Goal: Information Seeking & Learning: Learn about a topic

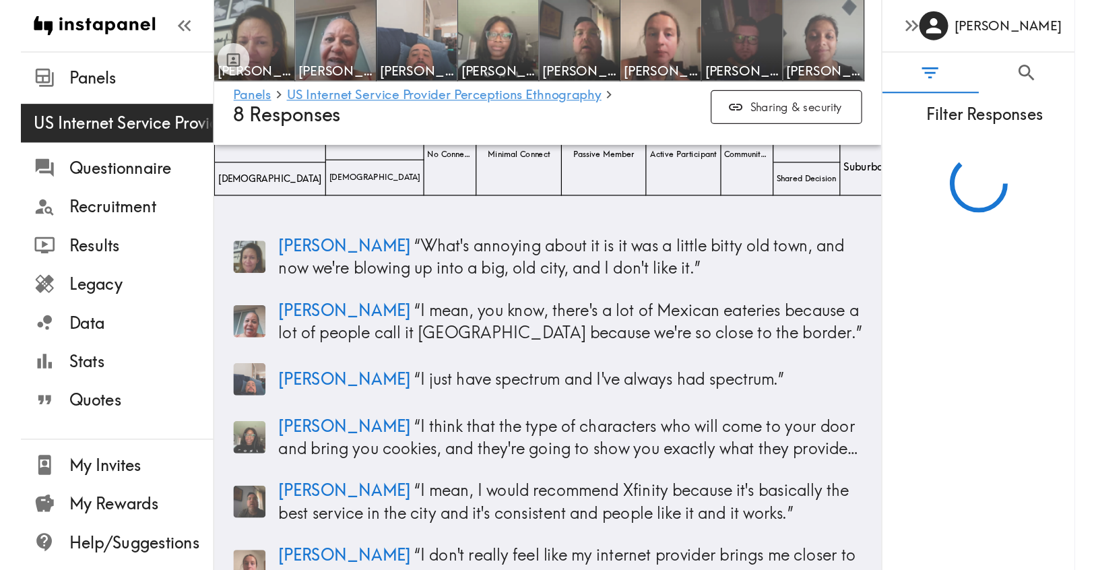
scroll to position [178, 0]
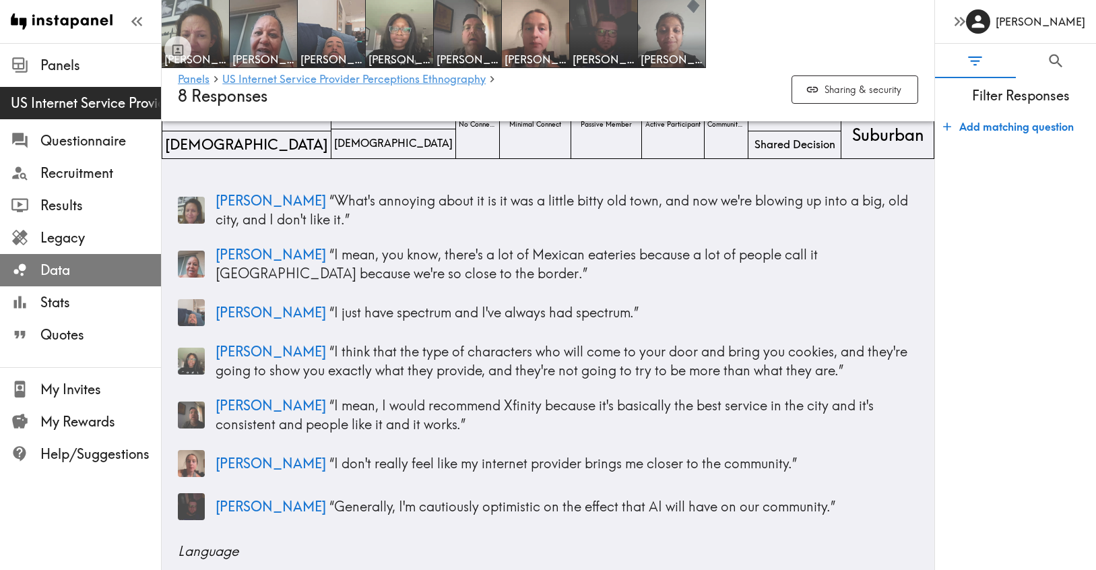
click at [57, 278] on span "Data" at bounding box center [100, 270] width 121 height 19
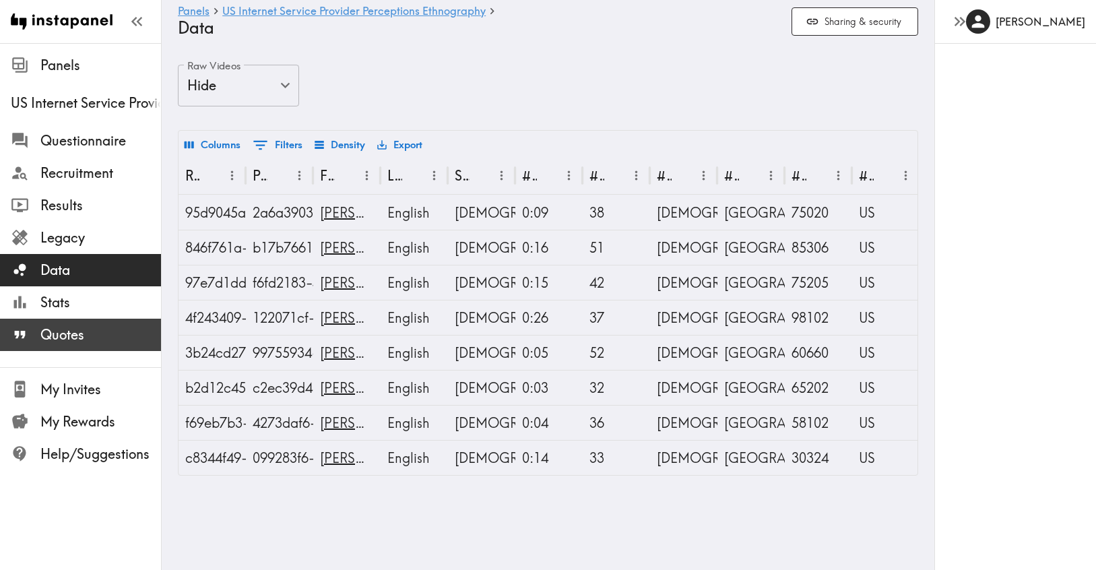
click at [57, 335] on span "Quotes" at bounding box center [100, 334] width 121 height 19
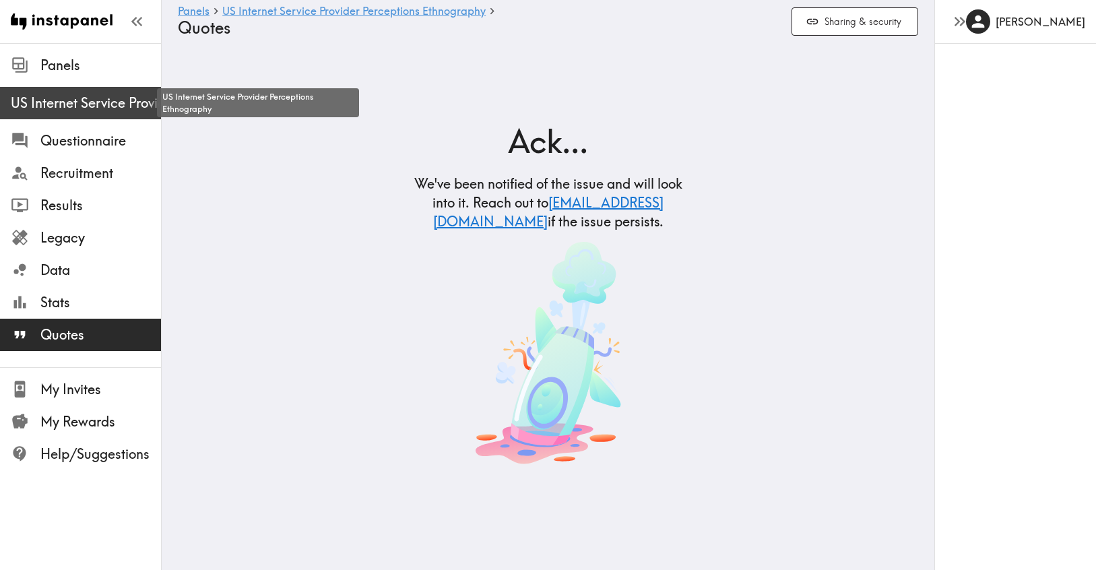
click at [70, 107] on span "US Internet Service Provider Perceptions Ethnography" at bounding box center [86, 103] width 150 height 19
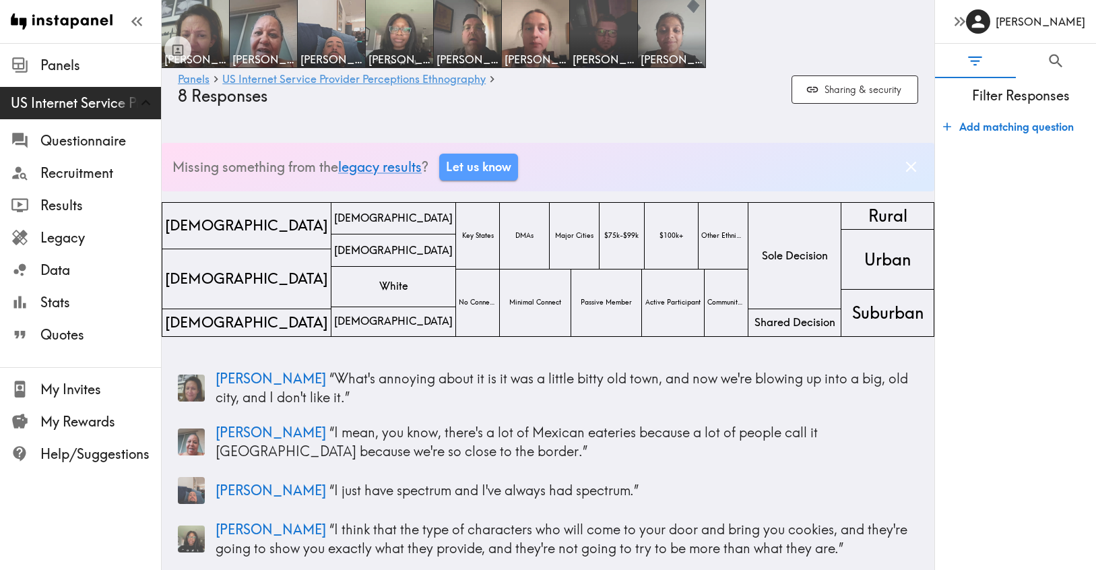
click at [881, 168] on icon "Dismiss banner" at bounding box center [911, 167] width 18 height 18
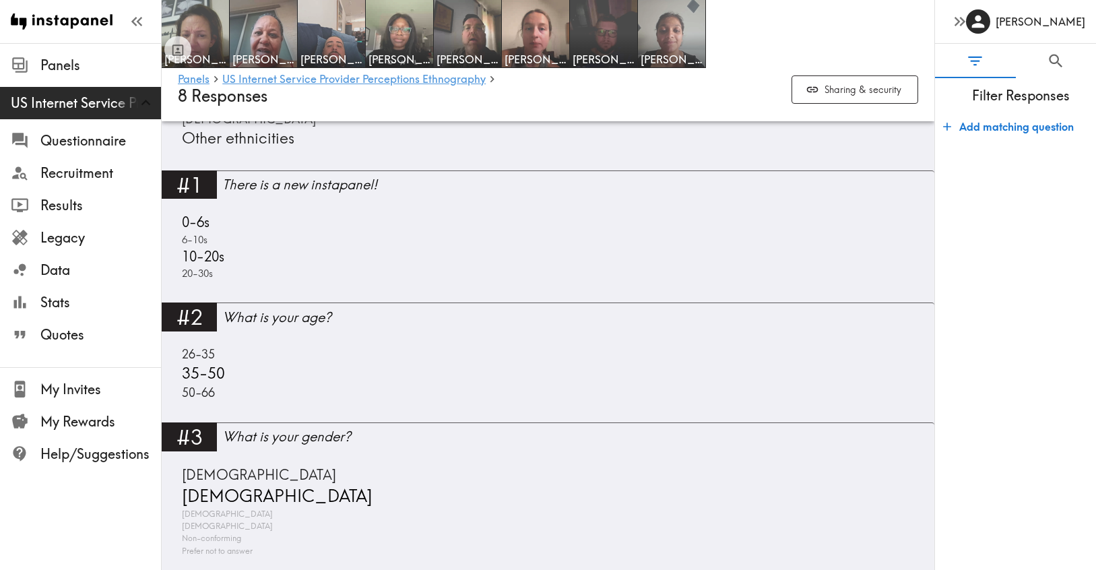
scroll to position [794, 0]
click at [205, 22] on img at bounding box center [195, 34] width 71 height 71
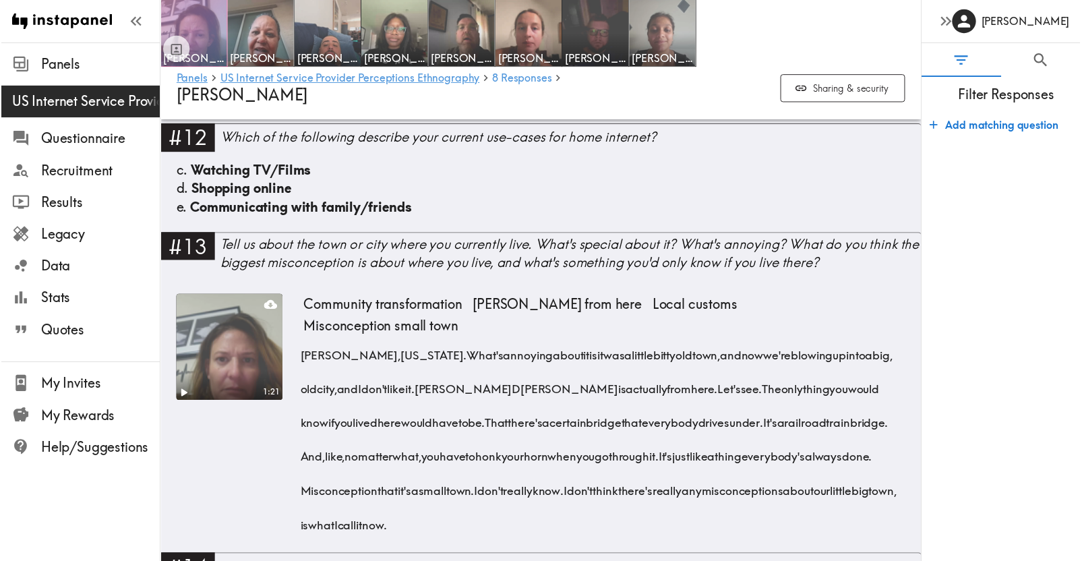
scroll to position [1483, 0]
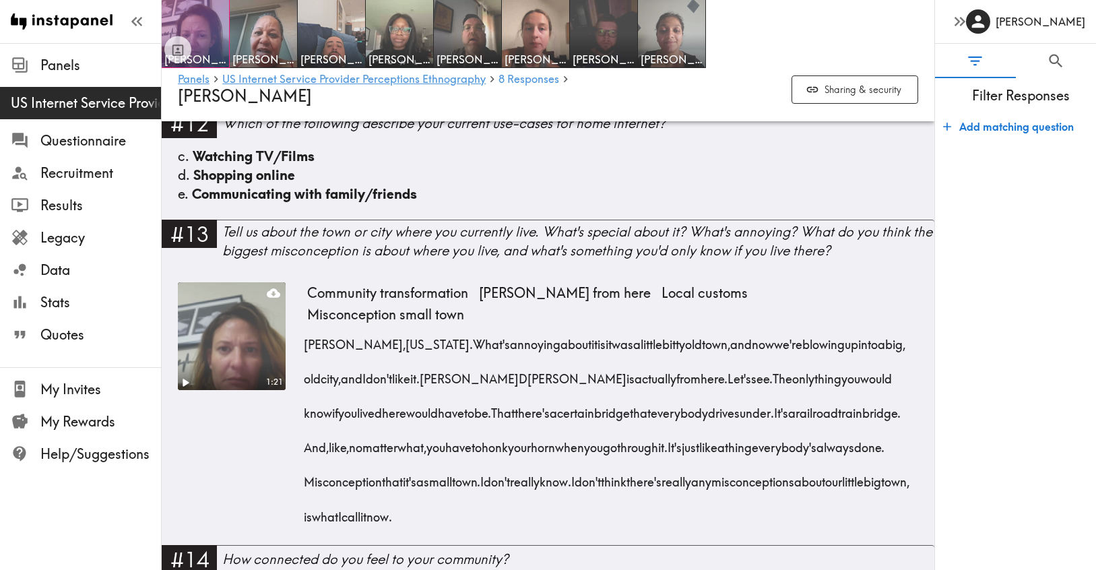
click at [203, 361] on video at bounding box center [231, 336] width 113 height 113
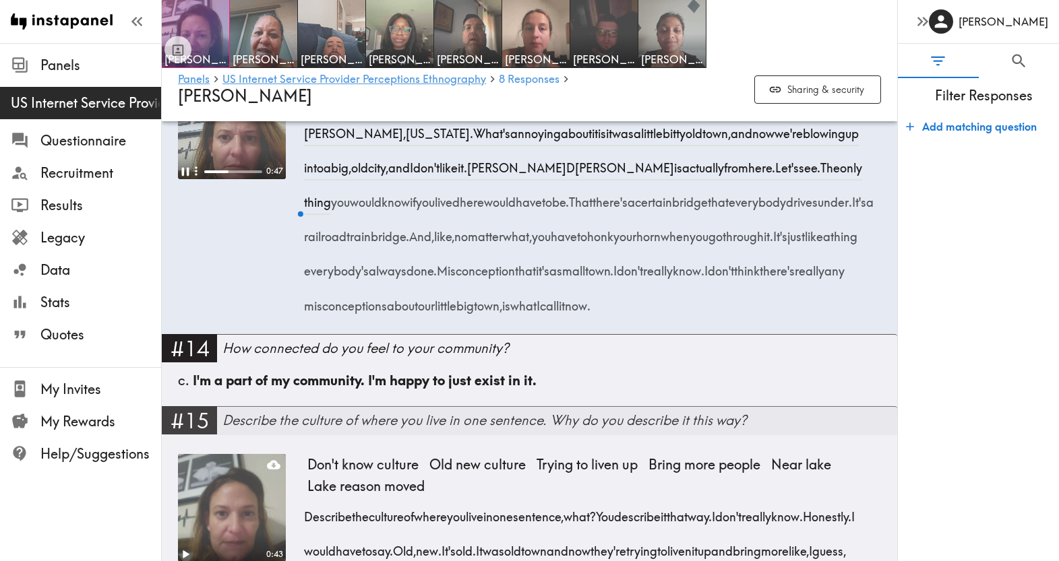
scroll to position [1588, 0]
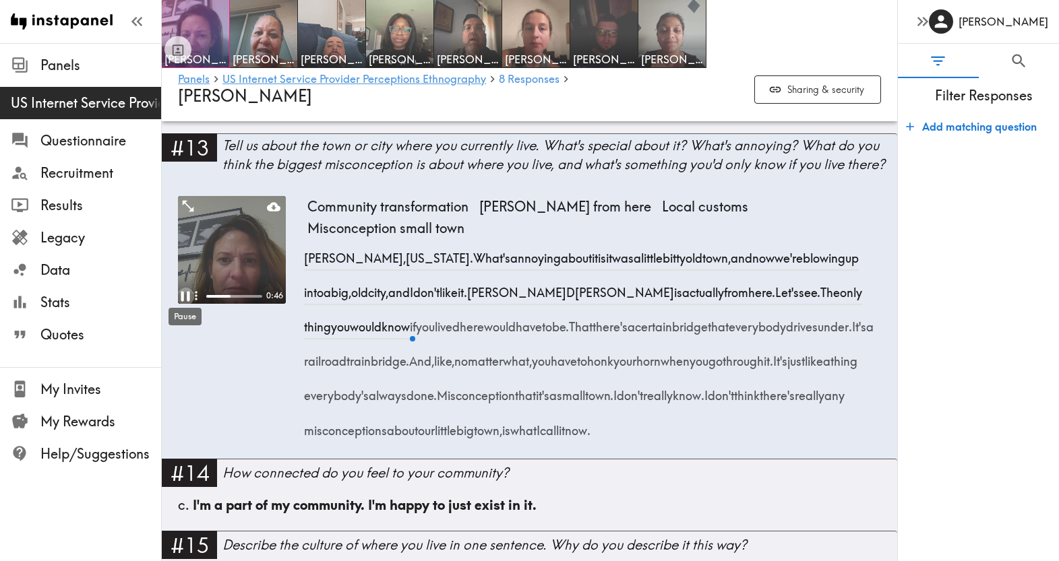
click at [185, 292] on icon "Pause" at bounding box center [186, 296] width 18 height 18
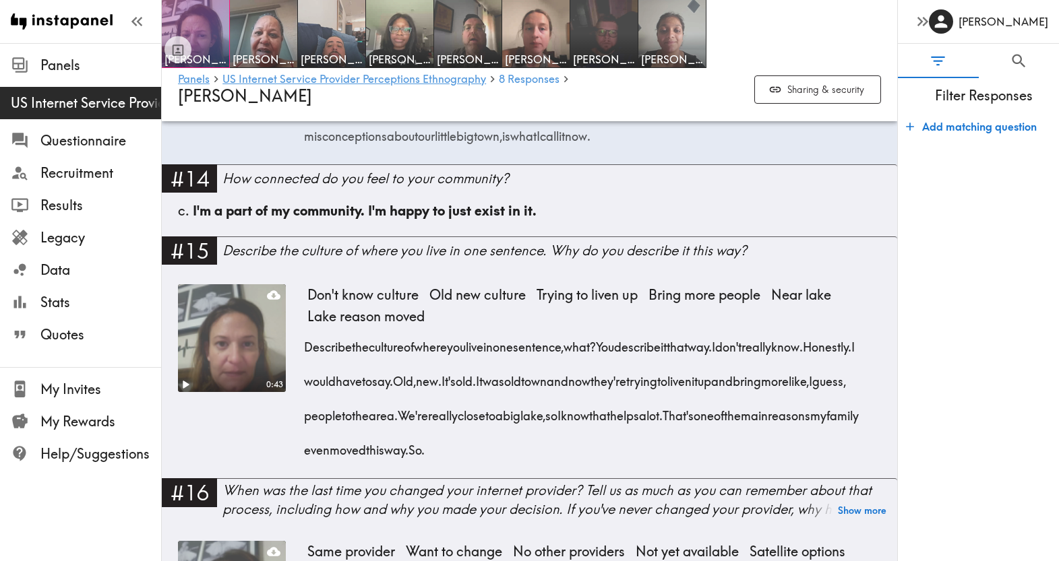
scroll to position [1893, 0]
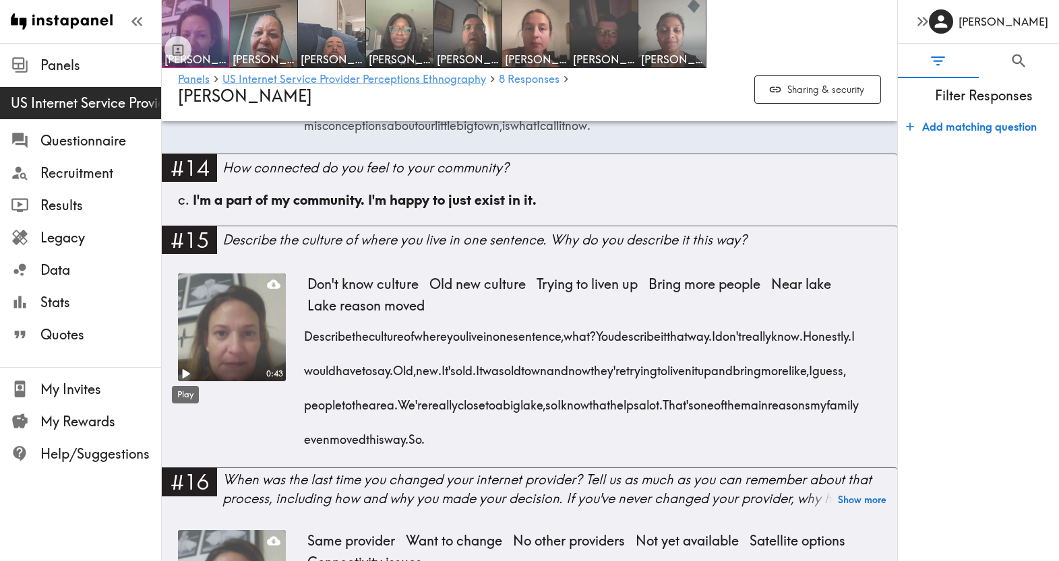
click at [187, 375] on icon "Play" at bounding box center [186, 374] width 7 height 9
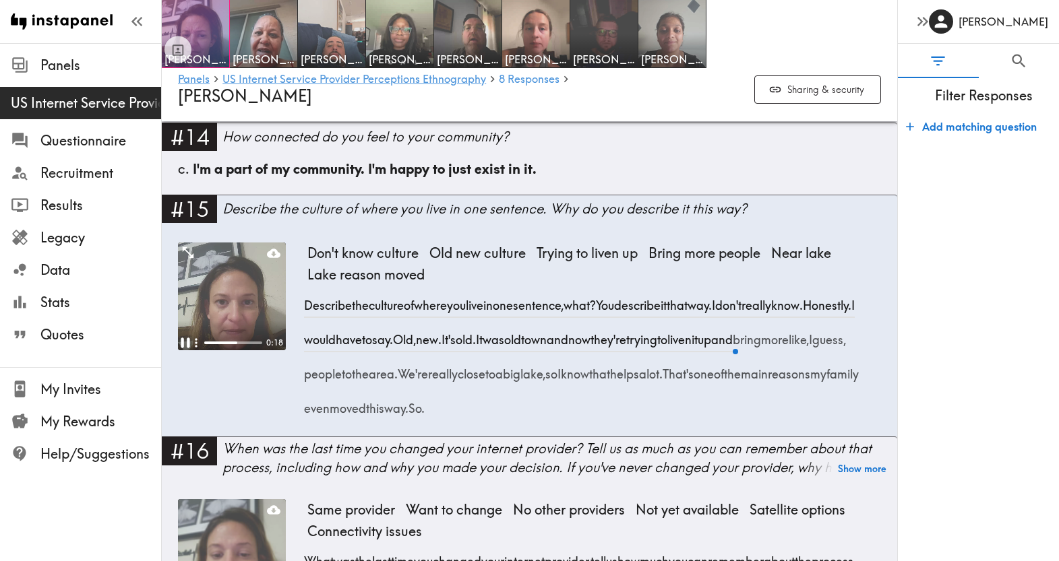
scroll to position [1920, 0]
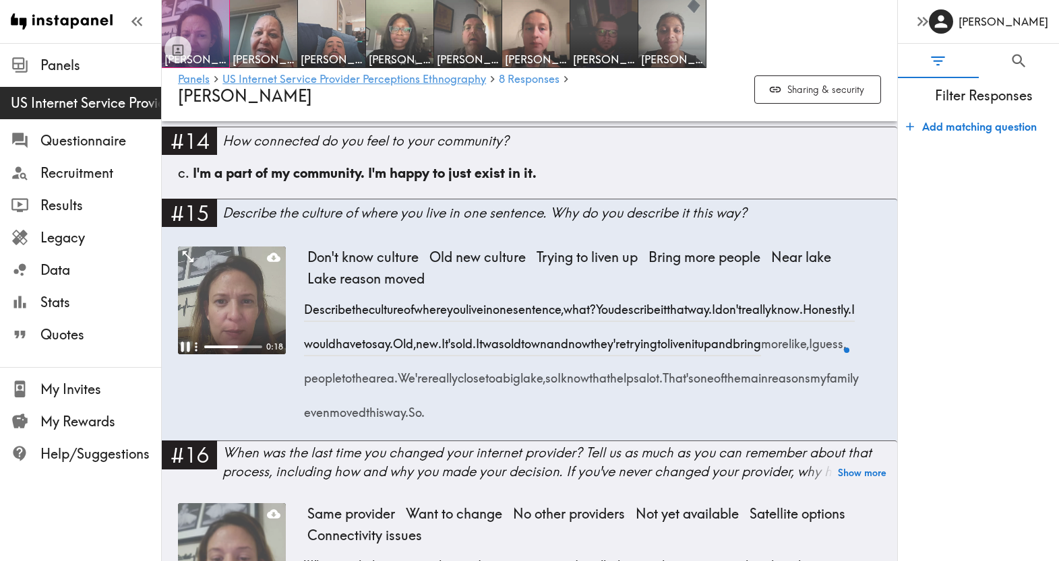
click at [186, 351] on body "Instapanel - Panels - US Internet Service Provider Perceptions Ethnography - 8 …" at bounding box center [529, 1] width 1059 height 3601
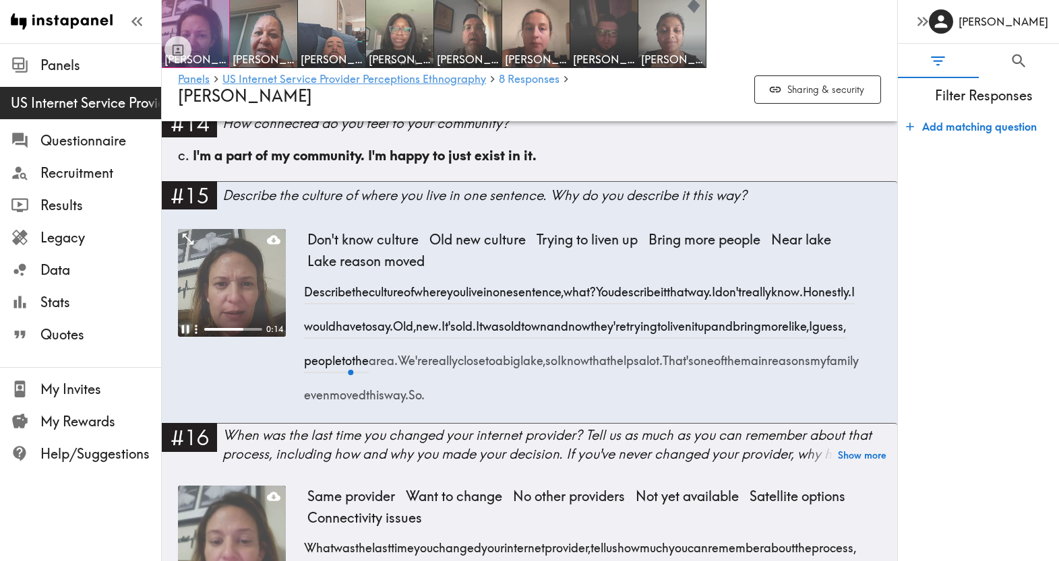
scroll to position [1935, 0]
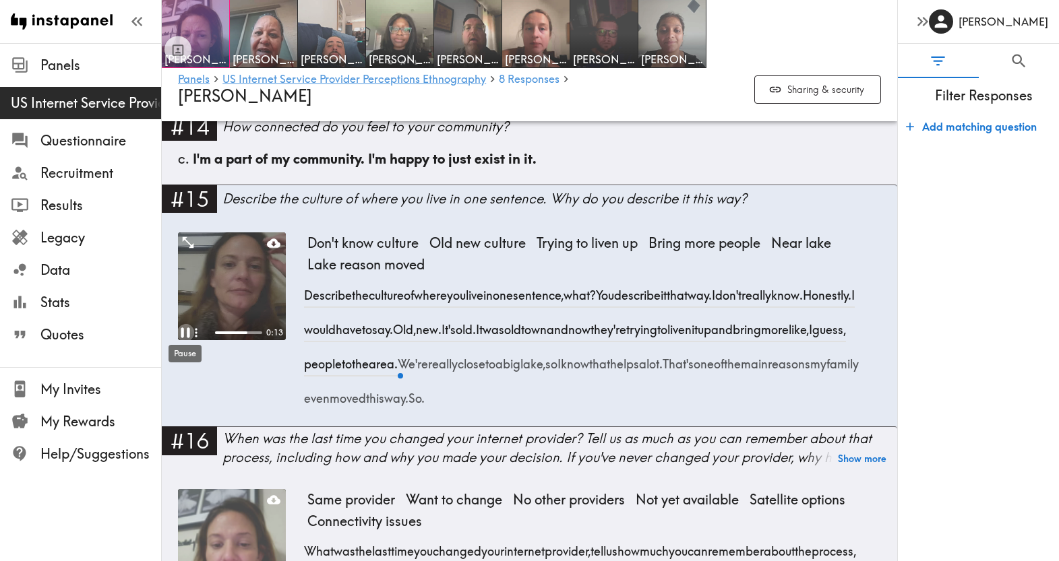
click at [187, 333] on icon "Pause" at bounding box center [185, 333] width 9 height 10
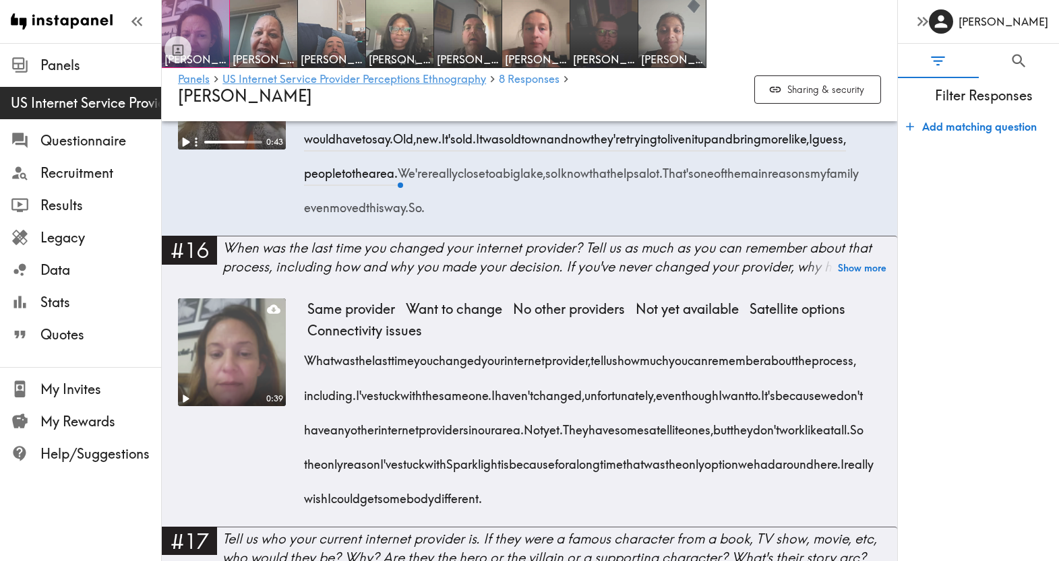
scroll to position [2123, 0]
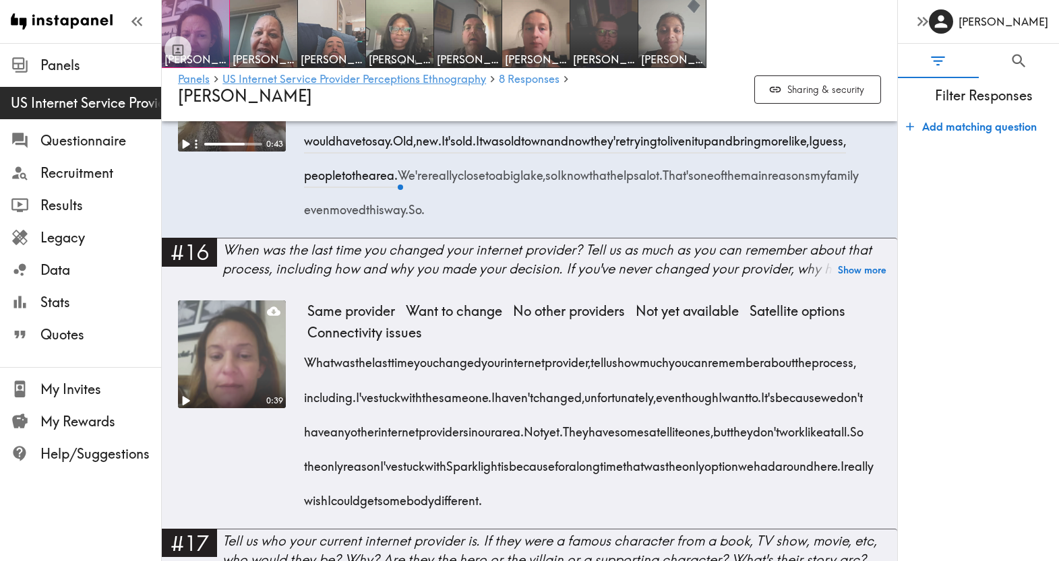
click at [185, 398] on icon "Play" at bounding box center [186, 400] width 7 height 9
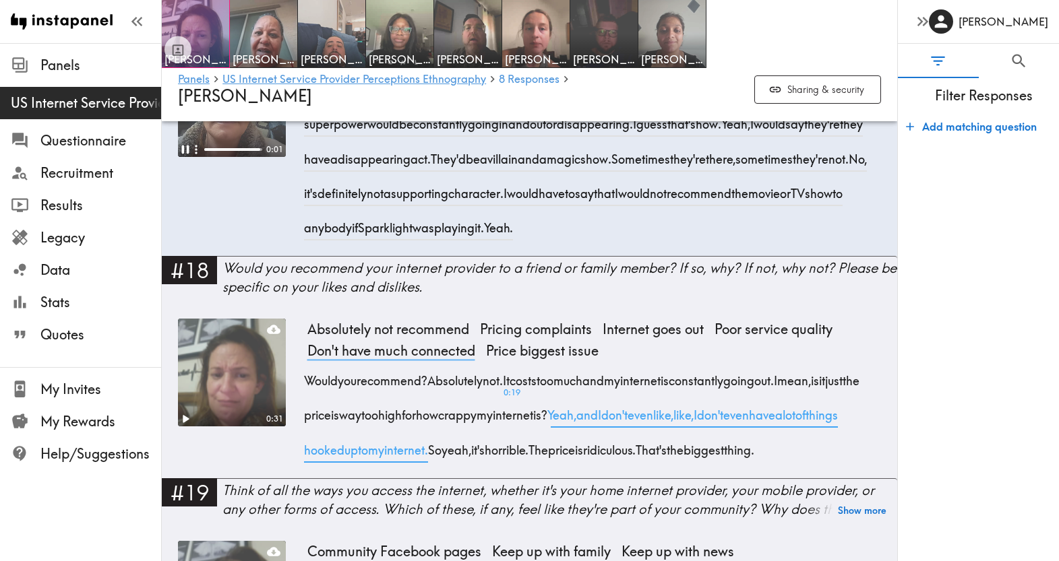
scroll to position [2668, 0]
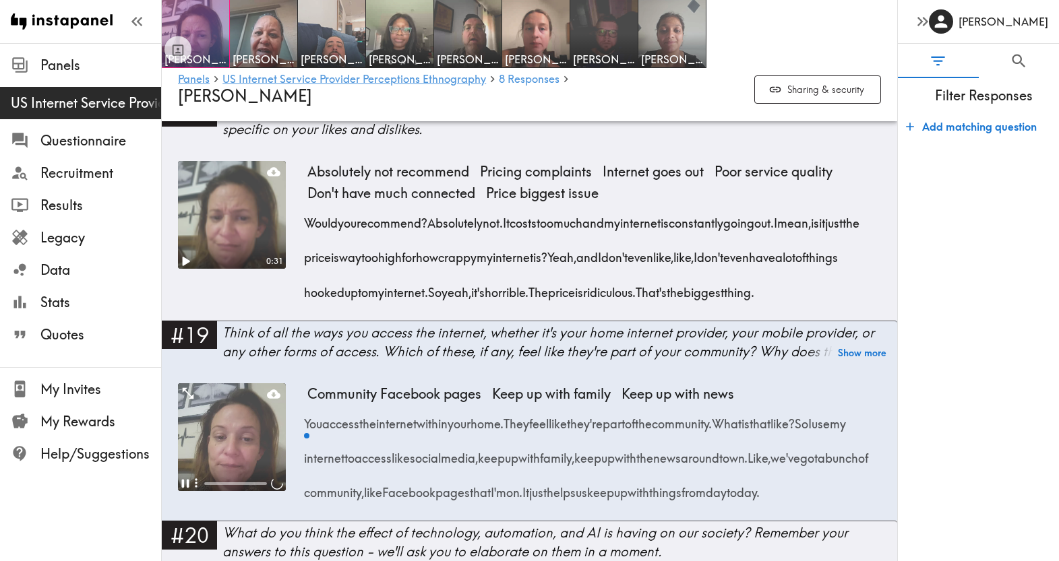
scroll to position [2852, 0]
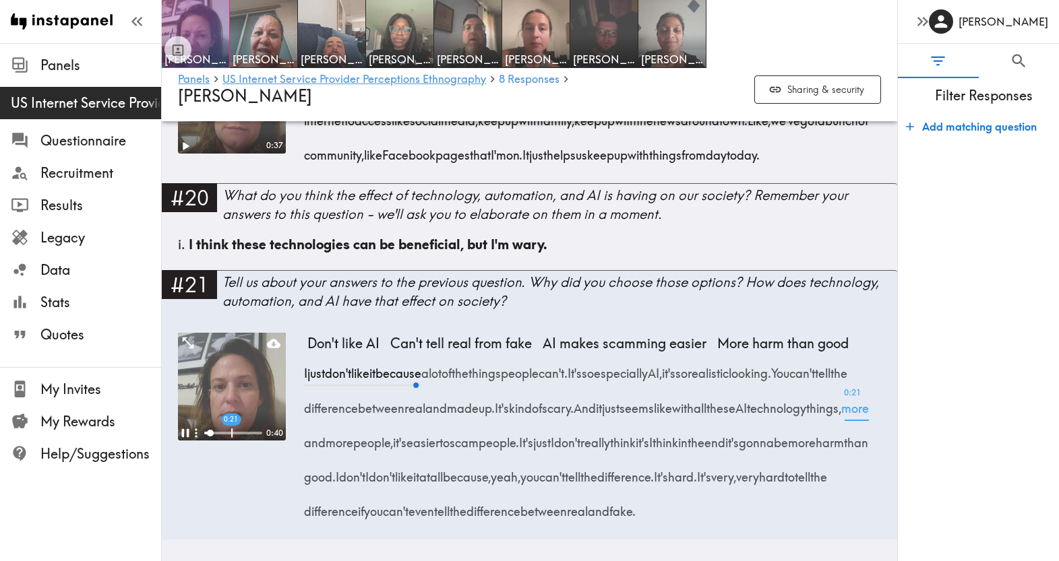
scroll to position [3264, 0]
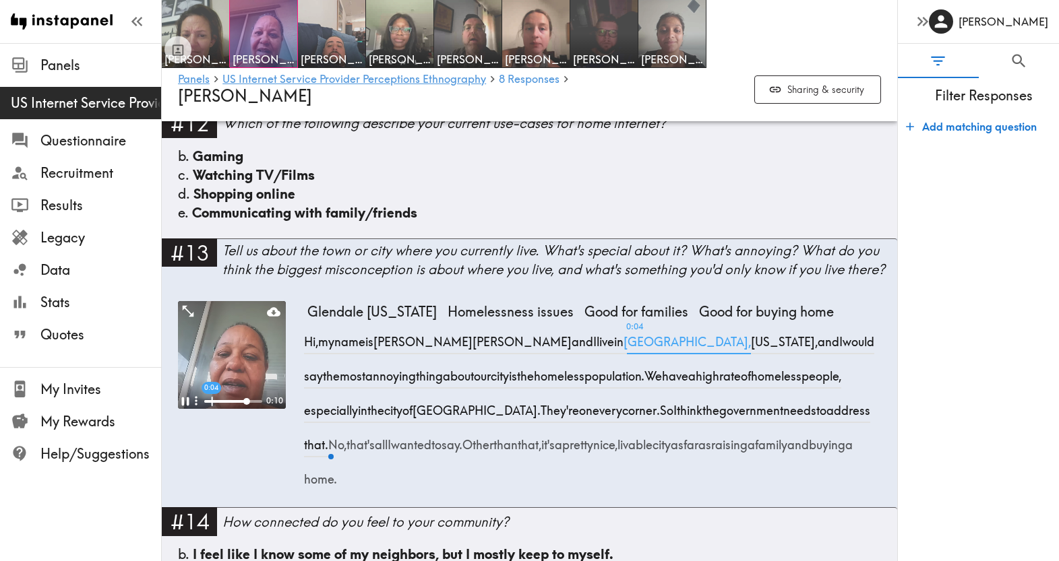
scroll to position [1501, 0]
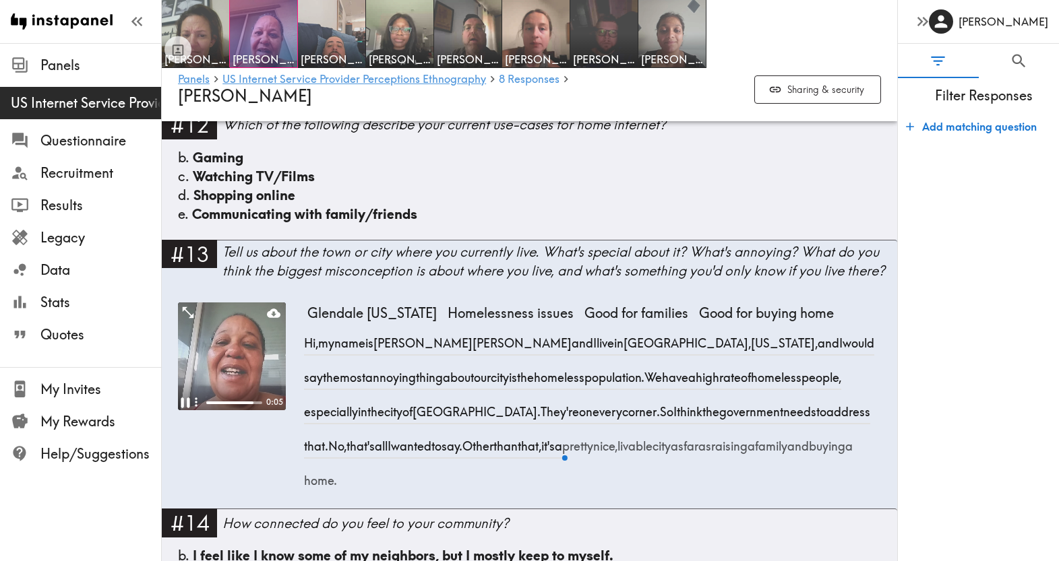
click at [183, 398] on icon "Pause" at bounding box center [185, 403] width 9 height 10
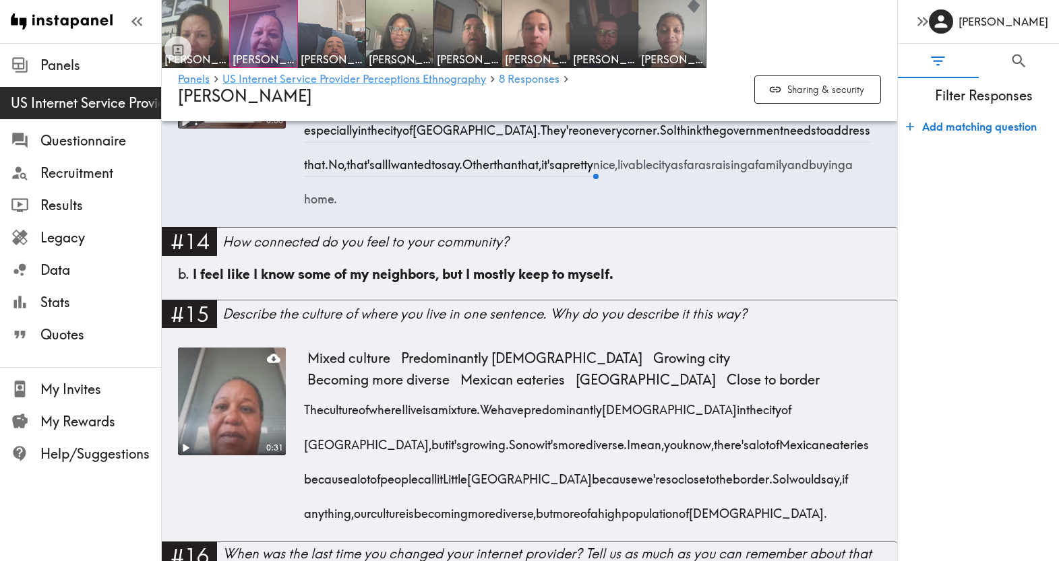
scroll to position [1788, 0]
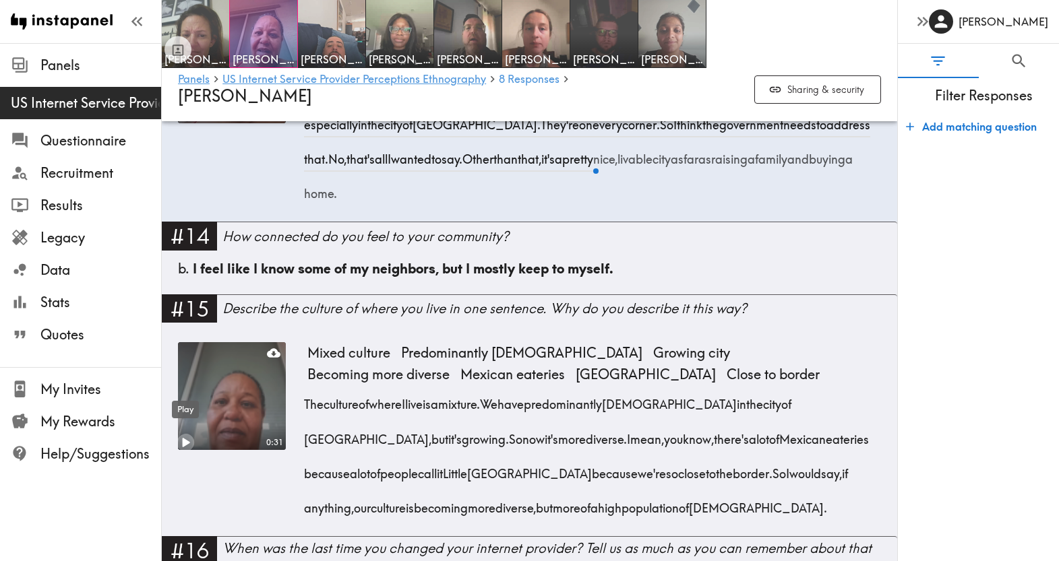
click at [188, 434] on icon "Play" at bounding box center [186, 443] width 18 height 18
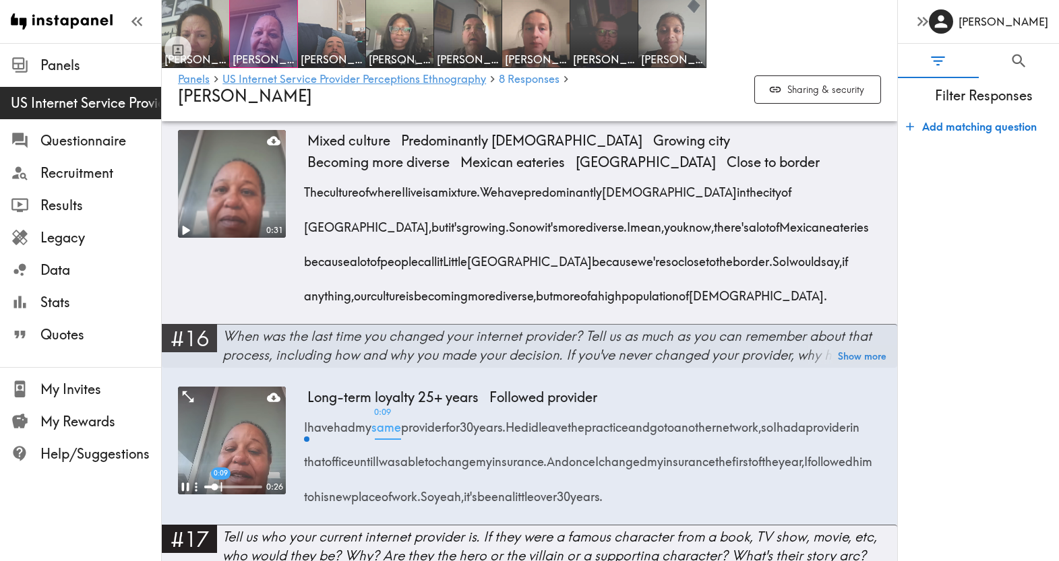
scroll to position [2004, 0]
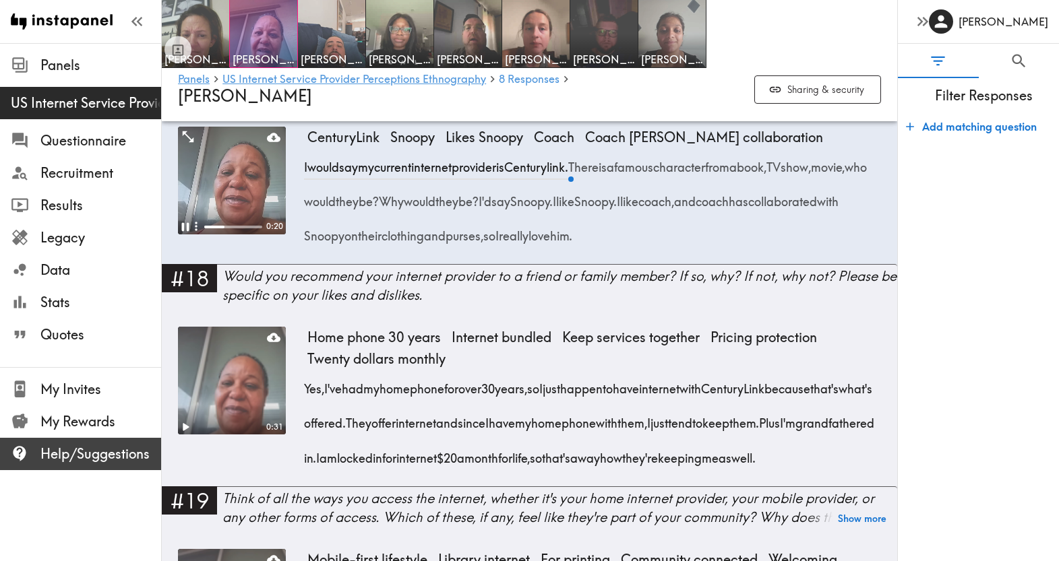
scroll to position [2468, 0]
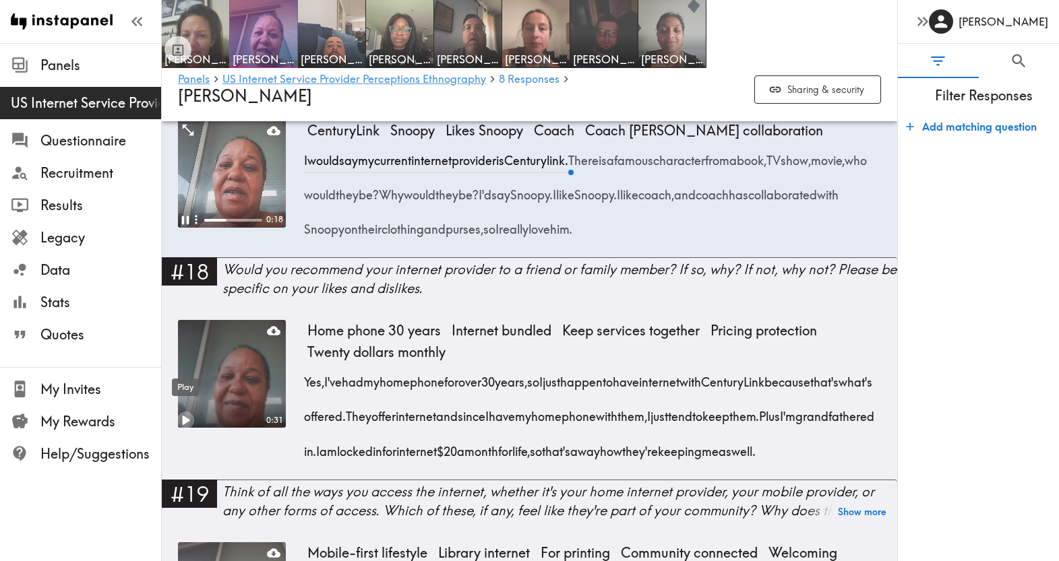
click at [184, 416] on icon "Play" at bounding box center [186, 420] width 7 height 9
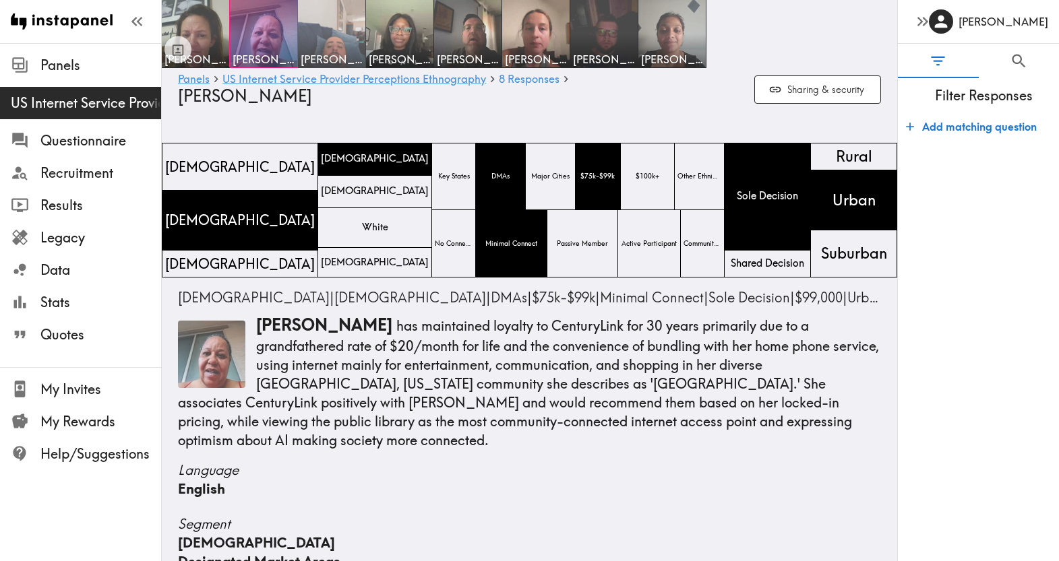
click at [335, 22] on img at bounding box center [331, 34] width 71 height 71
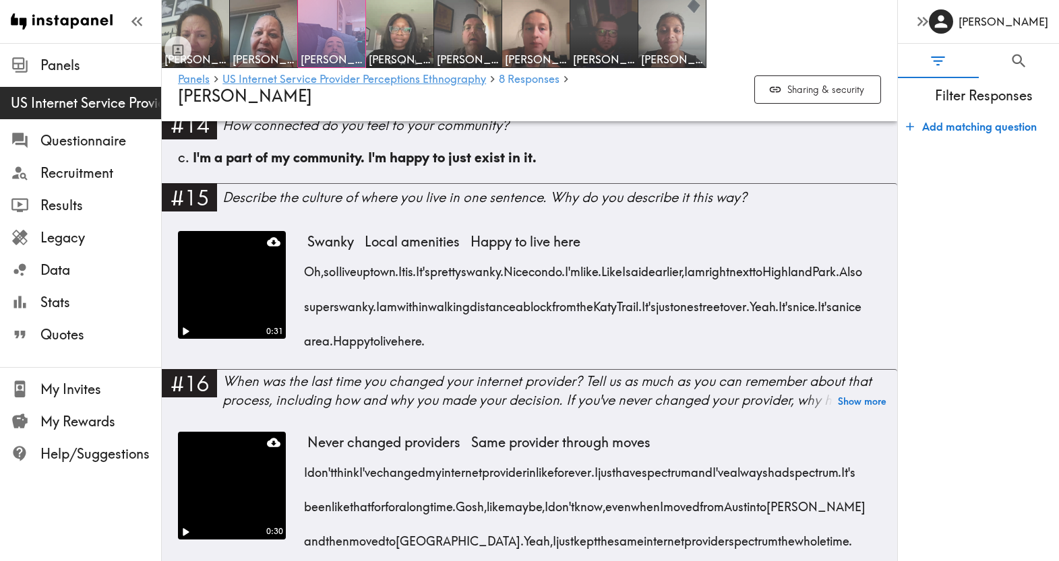
scroll to position [2116, 0]
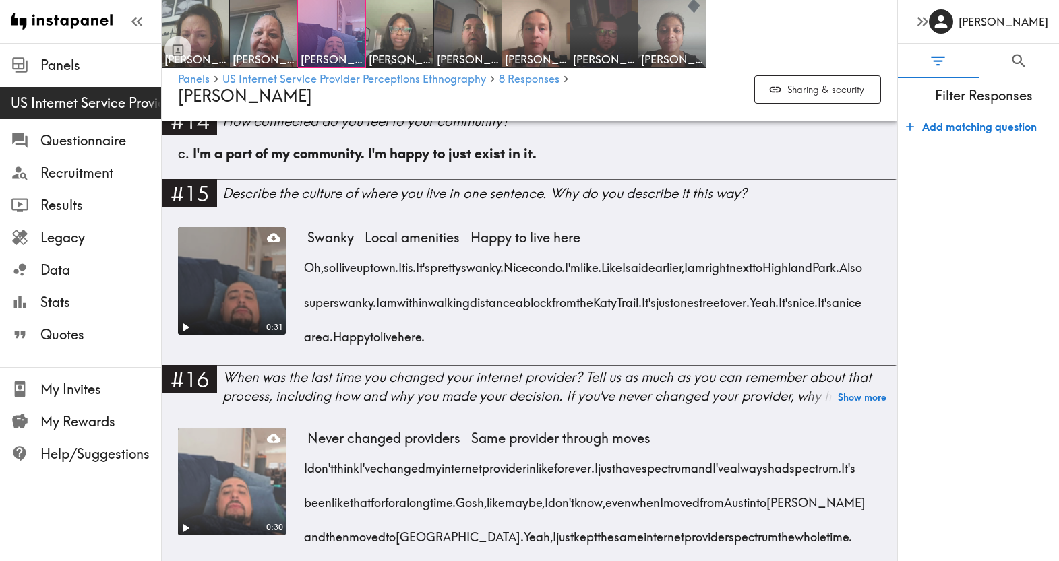
click at [211, 286] on video at bounding box center [231, 280] width 113 height 113
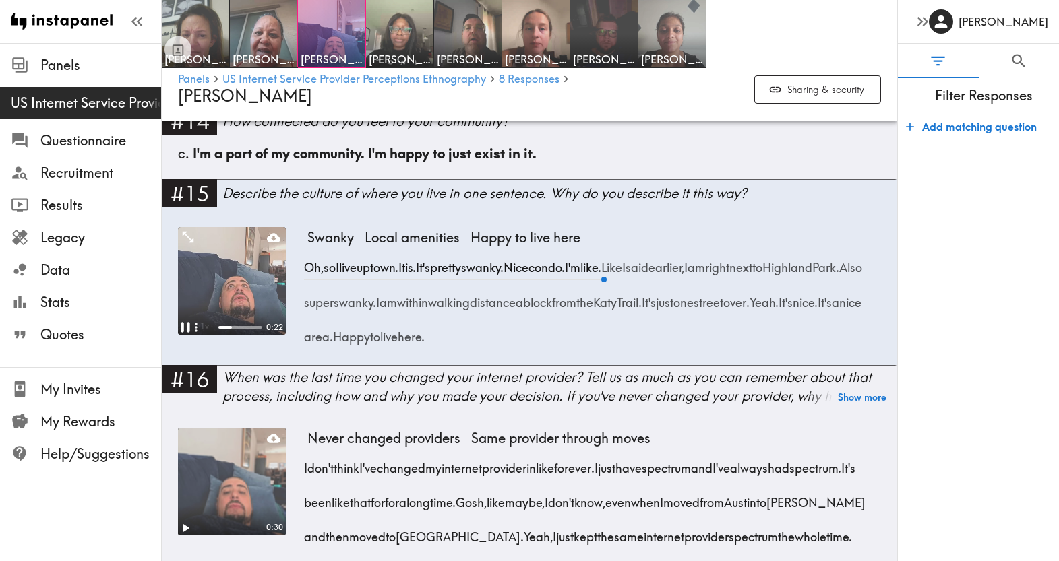
click at [184, 323] on icon "Pause" at bounding box center [186, 328] width 18 height 18
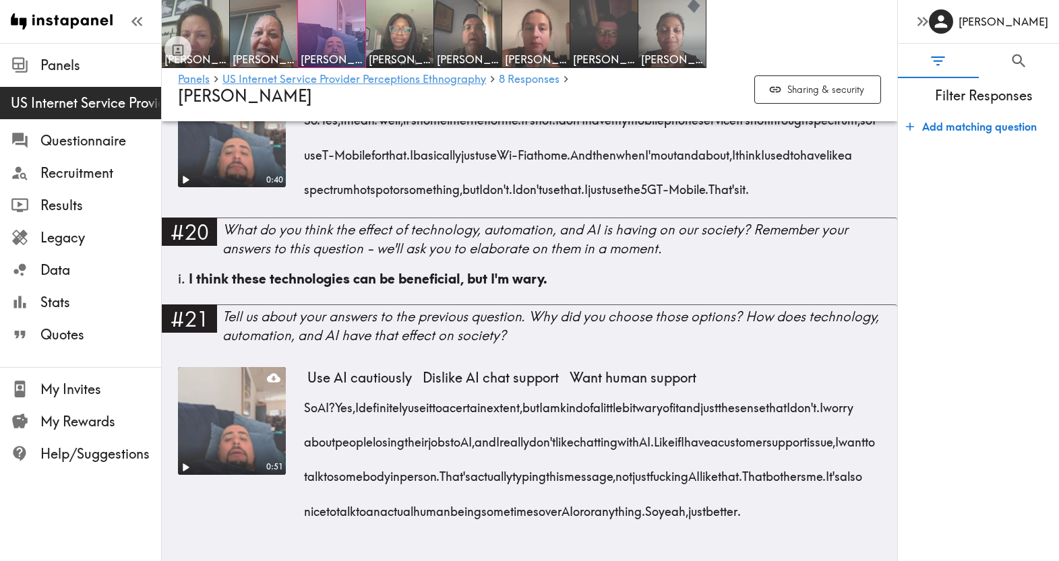
scroll to position [3135, 0]
click at [406, 30] on img at bounding box center [400, 34] width 71 height 71
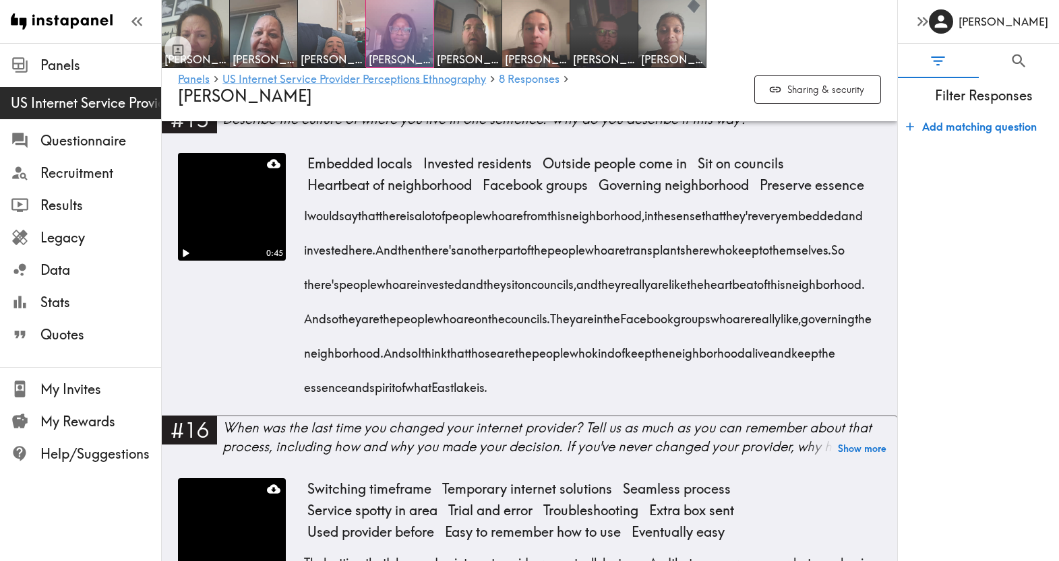
scroll to position [2169, 0]
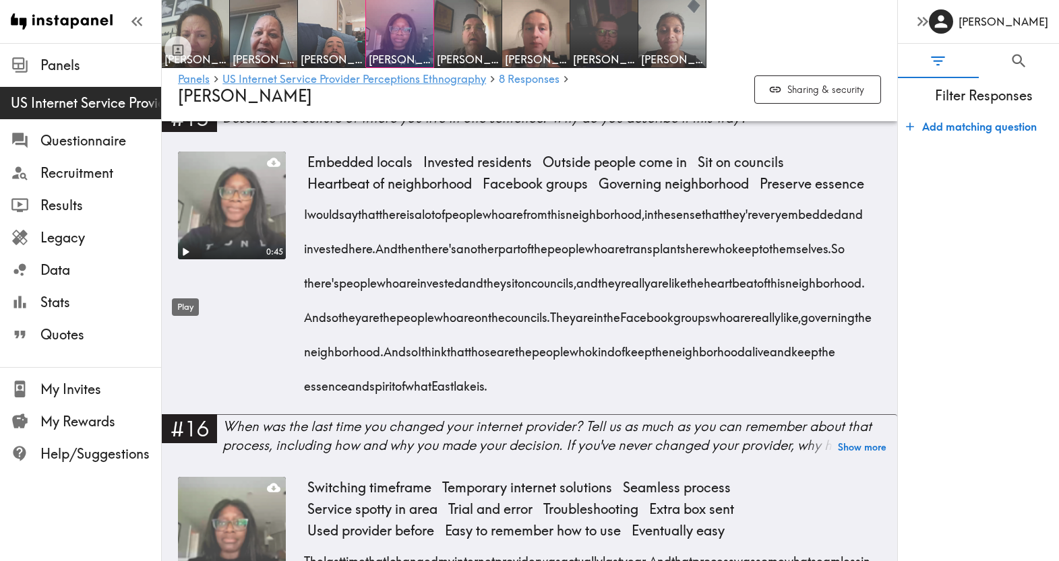
click at [187, 290] on div "Play" at bounding box center [185, 303] width 30 height 28
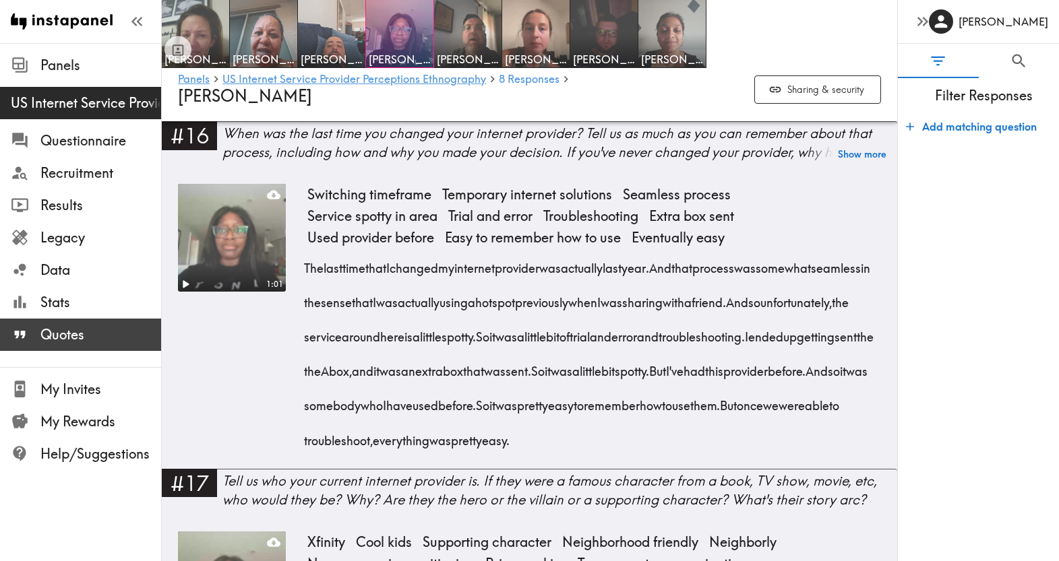
scroll to position [2462, 0]
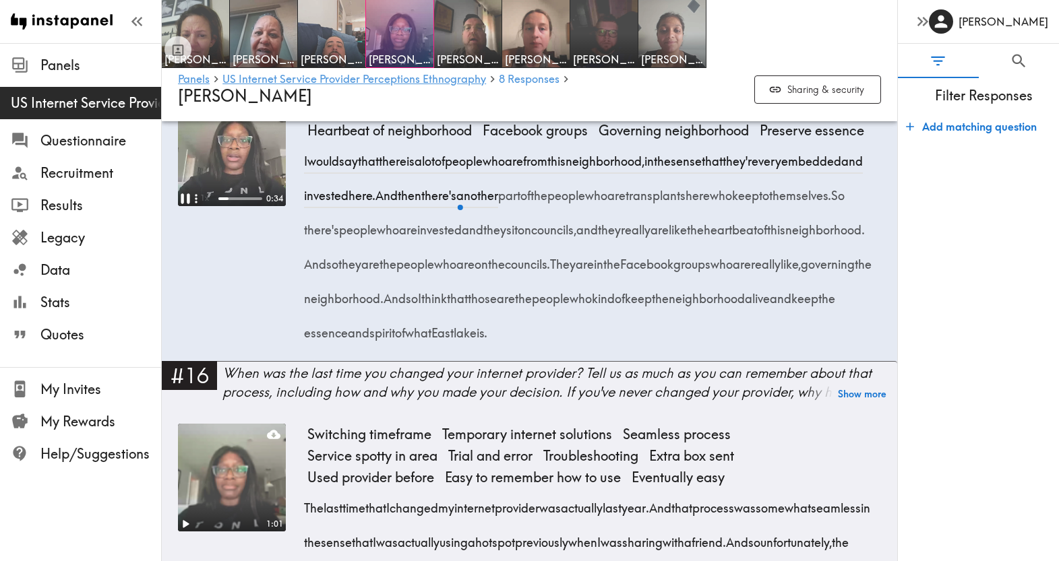
click at [181, 204] on icon "Pause" at bounding box center [185, 199] width 9 height 10
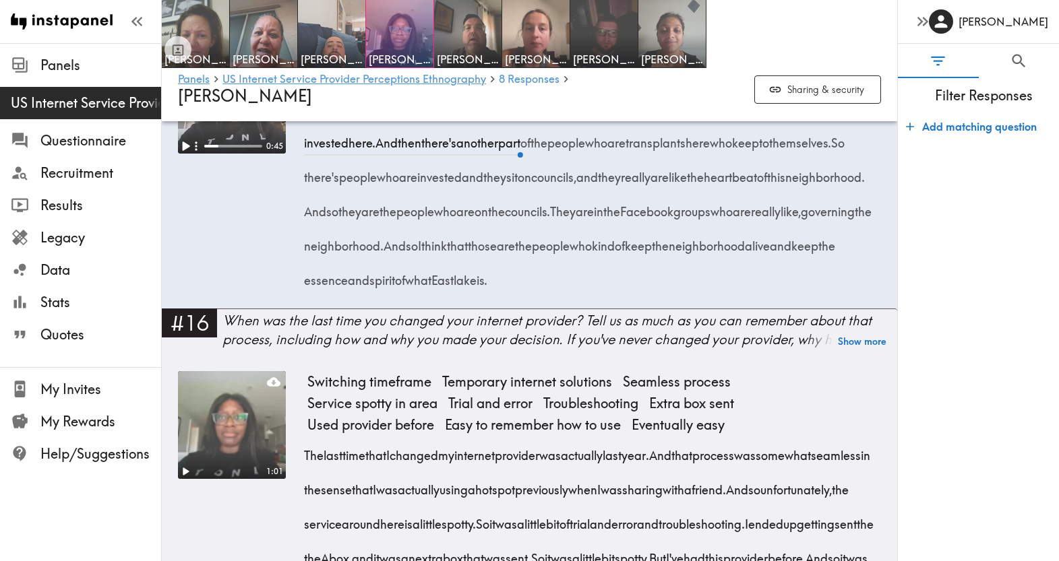
scroll to position [2417, 0]
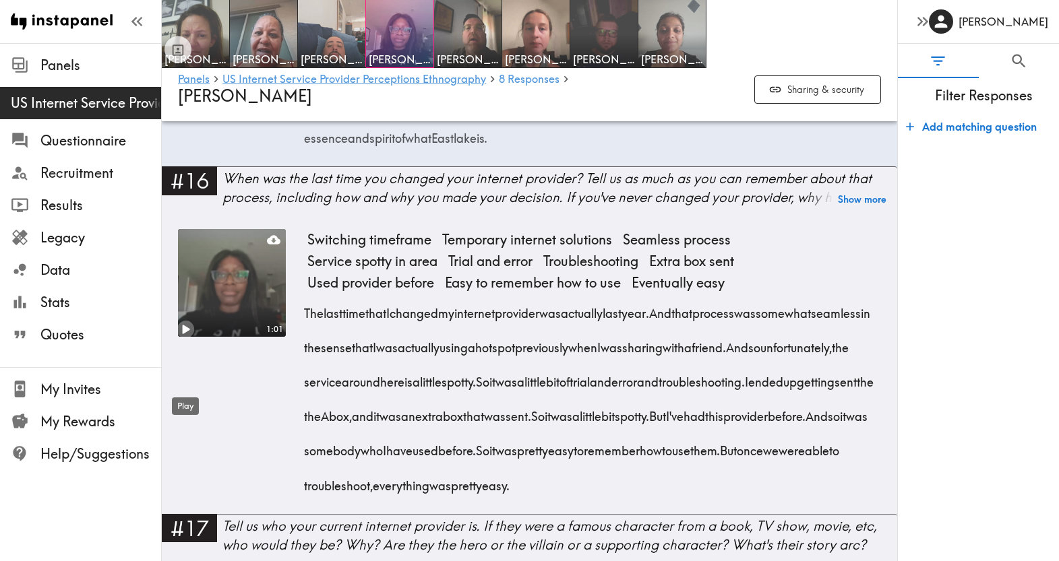
click at [185, 338] on icon "Play" at bounding box center [186, 330] width 18 height 18
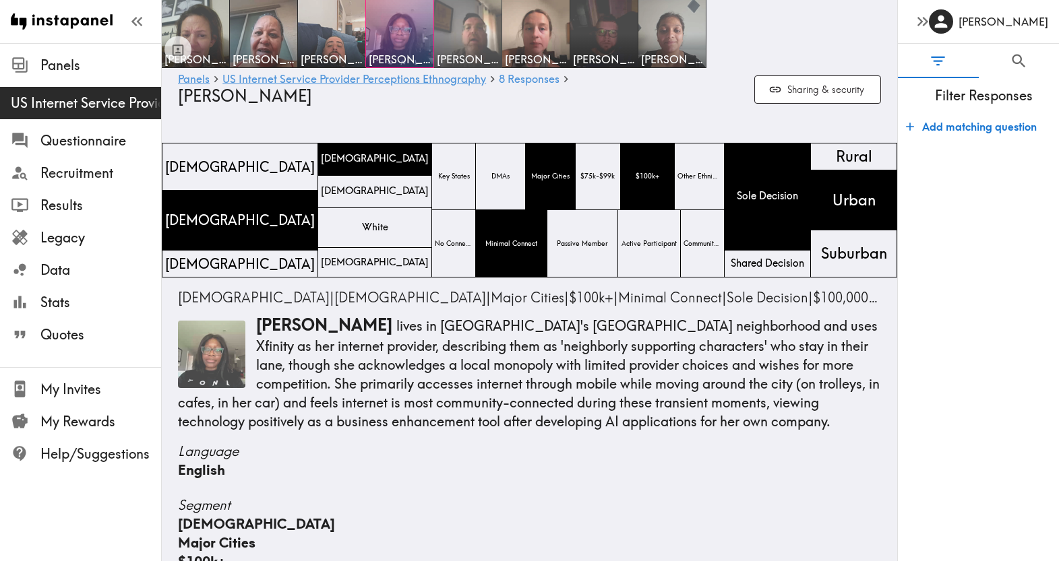
click at [471, 23] on img at bounding box center [468, 34] width 71 height 71
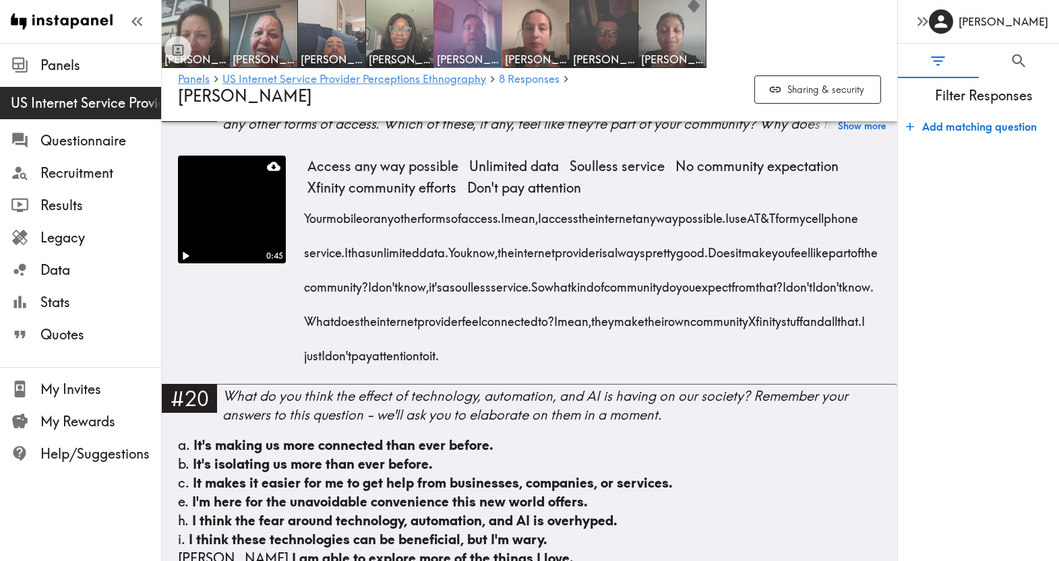
scroll to position [2908, 0]
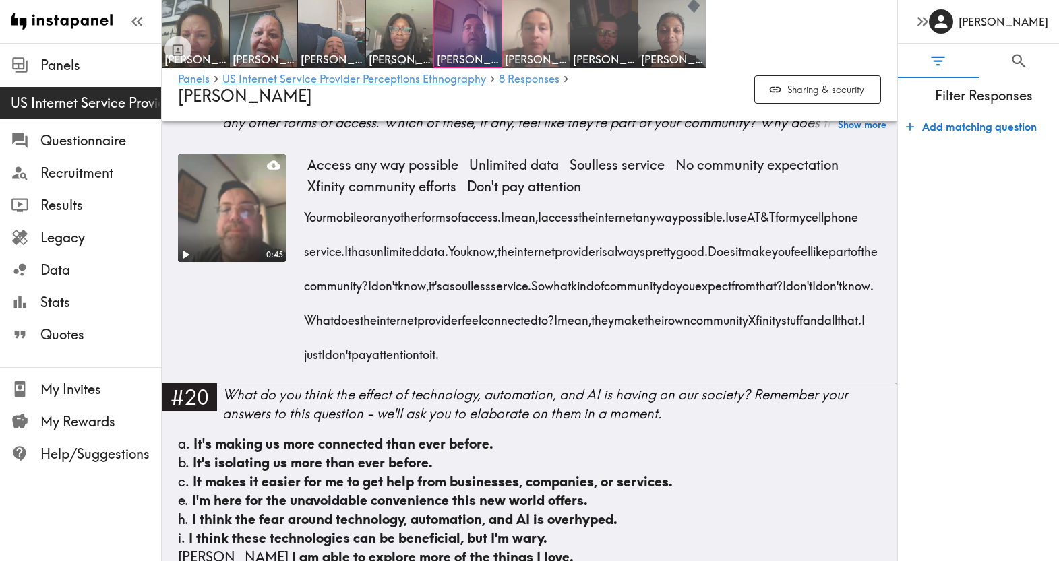
click at [540, 26] on img at bounding box center [536, 34] width 71 height 71
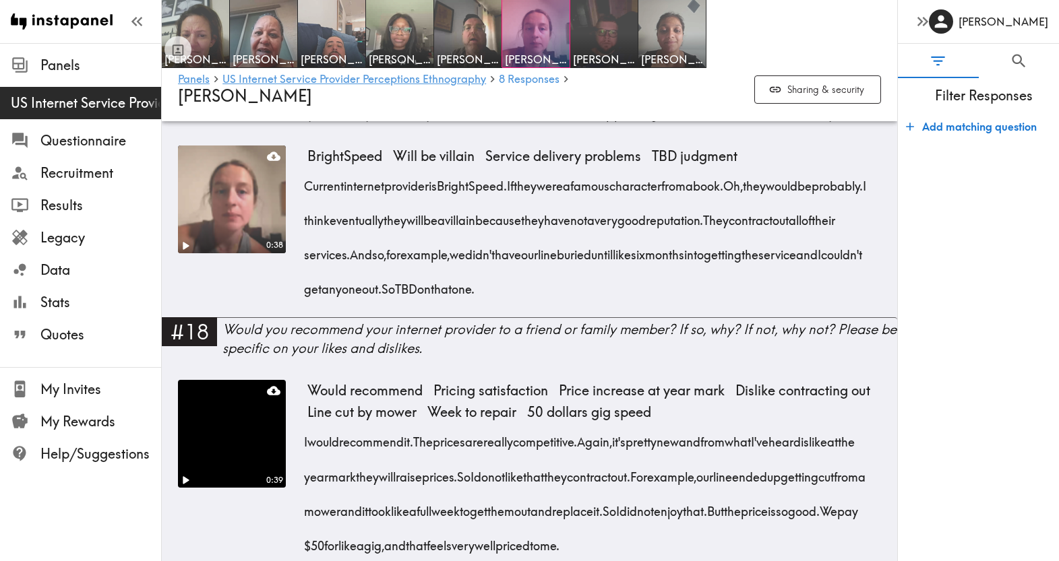
scroll to position [2482, 0]
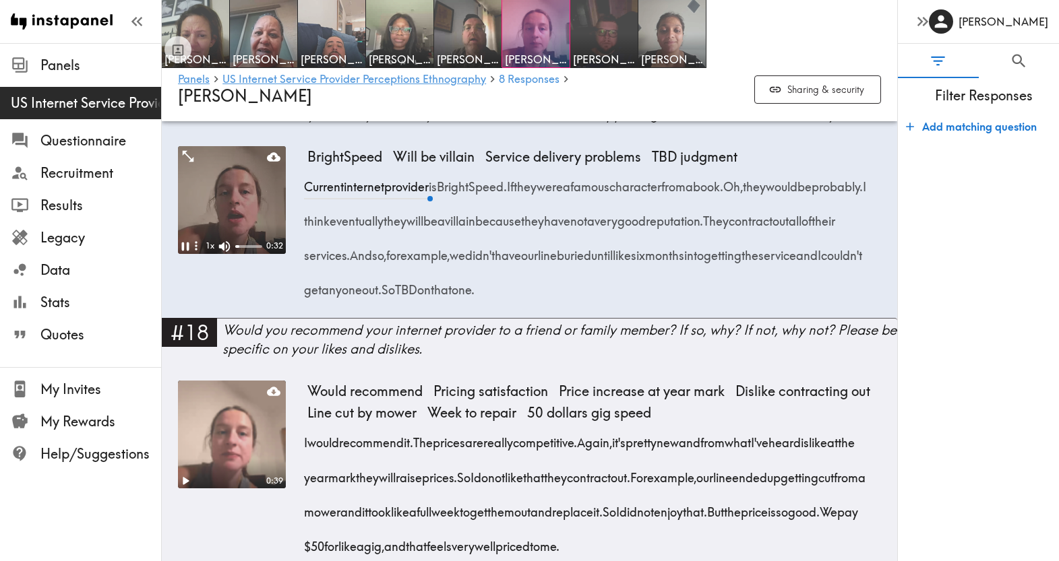
click at [195, 251] on icon "button" at bounding box center [196, 246] width 2 height 9
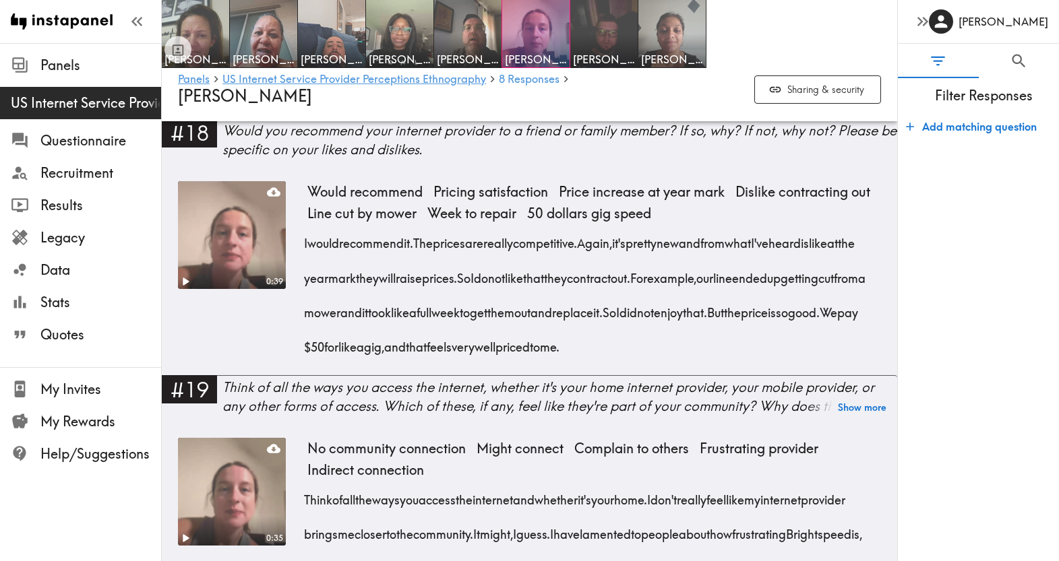
scroll to position [2681, 0]
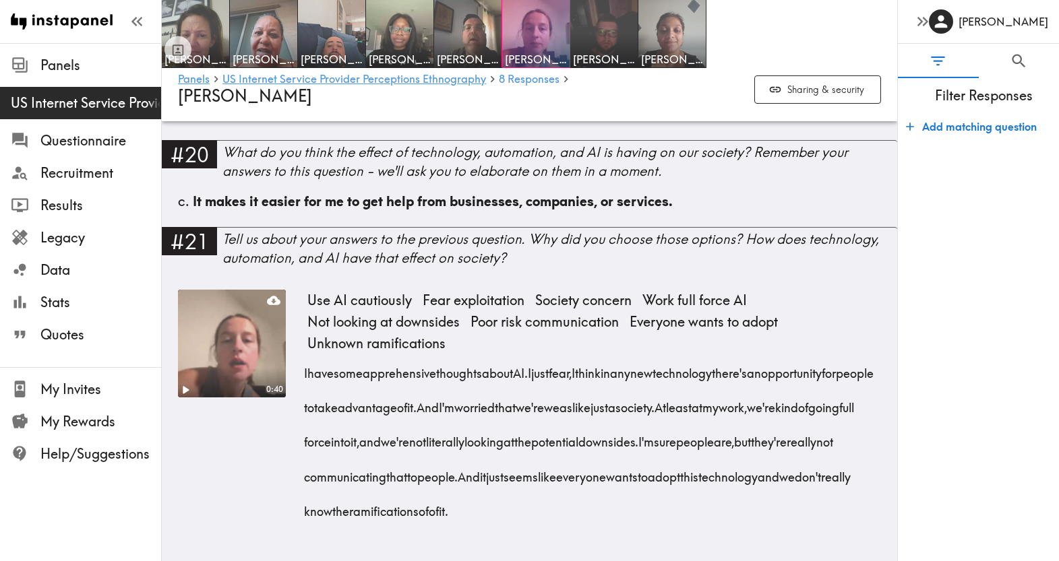
scroll to position [3311, 0]
click at [606, 20] on img at bounding box center [604, 34] width 71 height 71
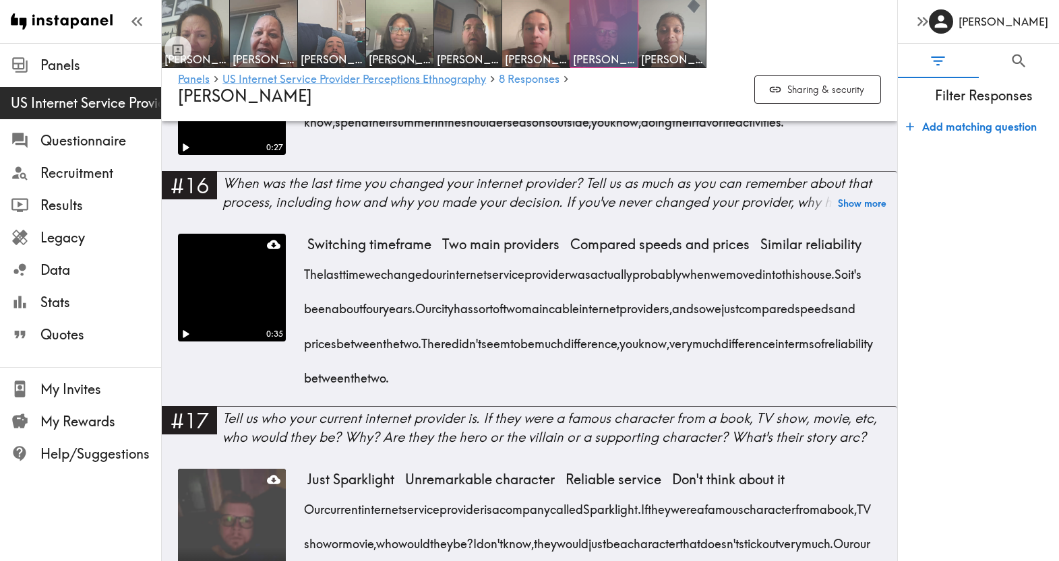
scroll to position [2032, 0]
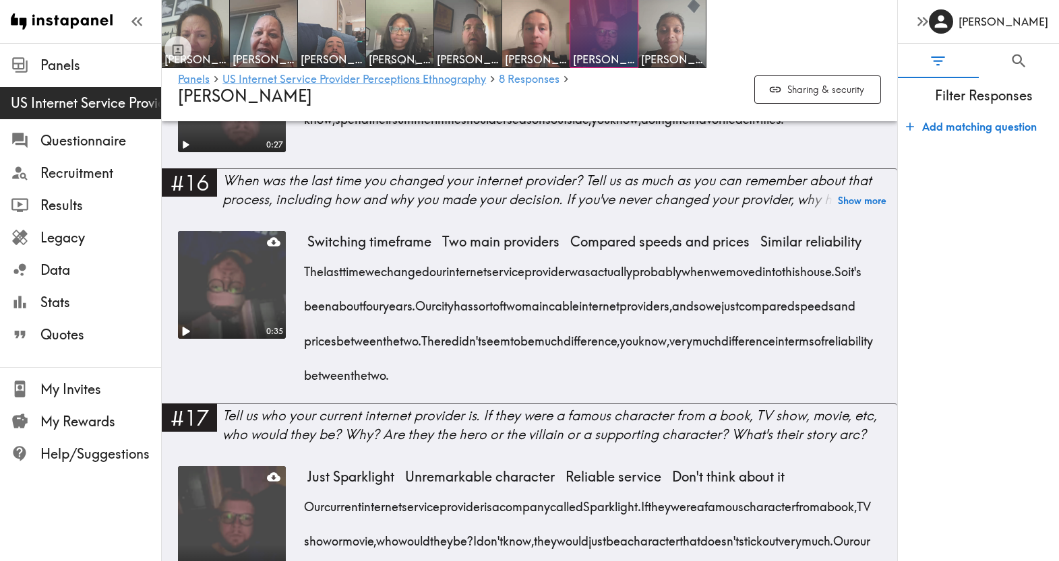
click at [189, 340] on icon "Play" at bounding box center [186, 332] width 18 height 18
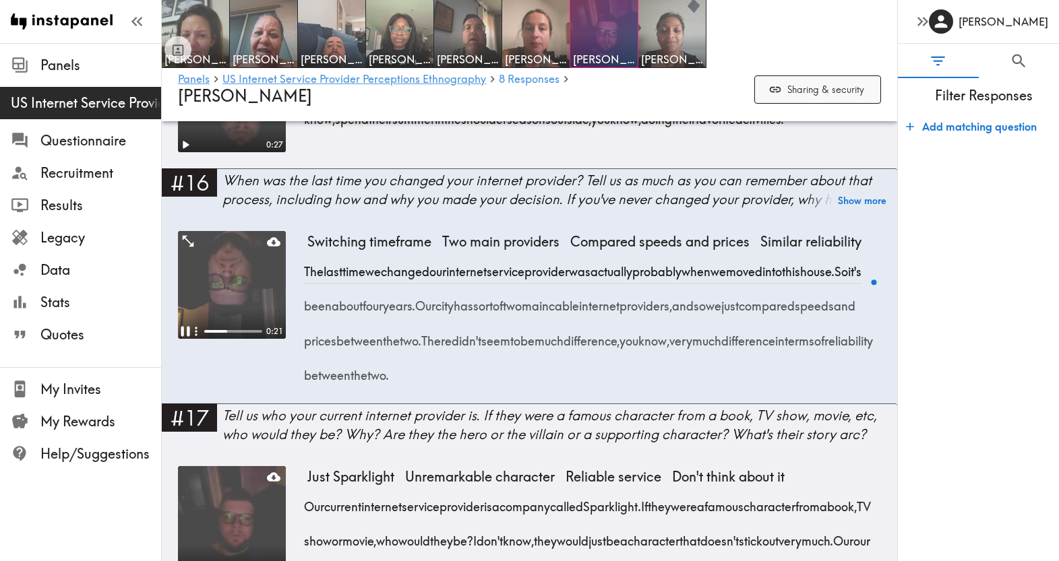
click at [798, 90] on button "Sharing & security" at bounding box center [817, 89] width 127 height 29
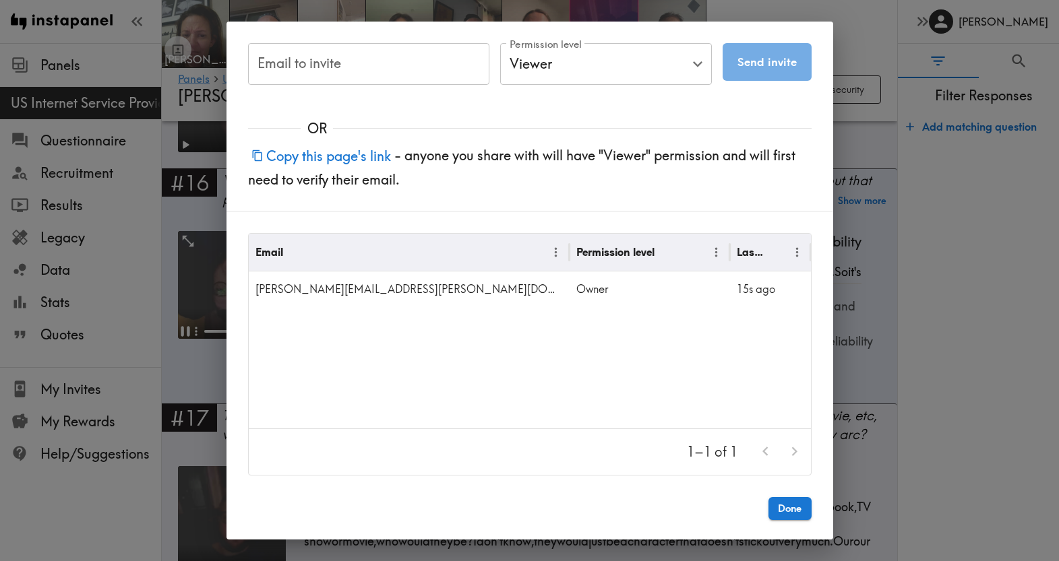
click at [881, 254] on div "Email to invite Email to invite Permission level Viewer Viewer Permission level…" at bounding box center [529, 280] width 1059 height 561
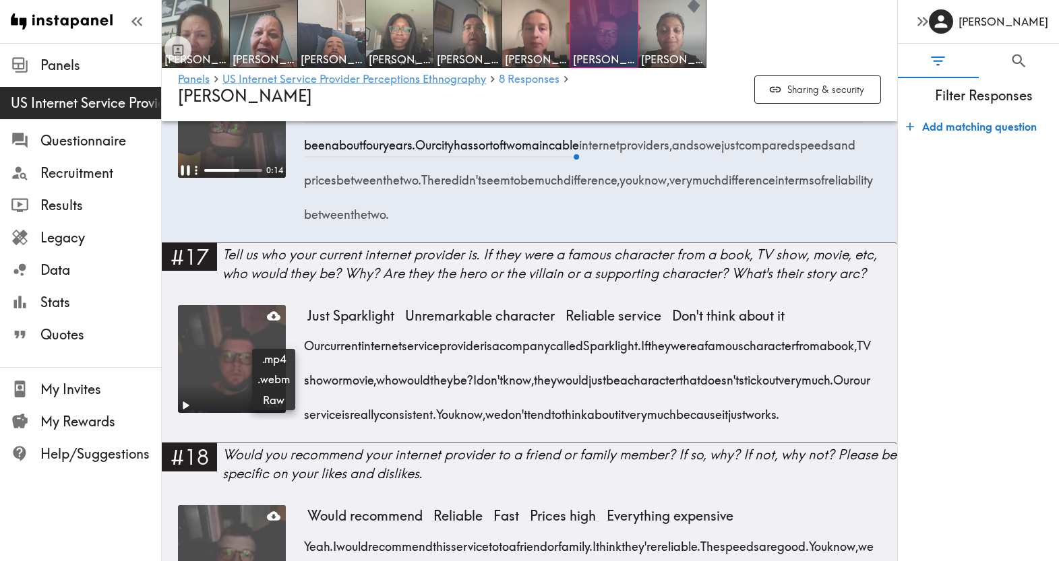
scroll to position [2206, 0]
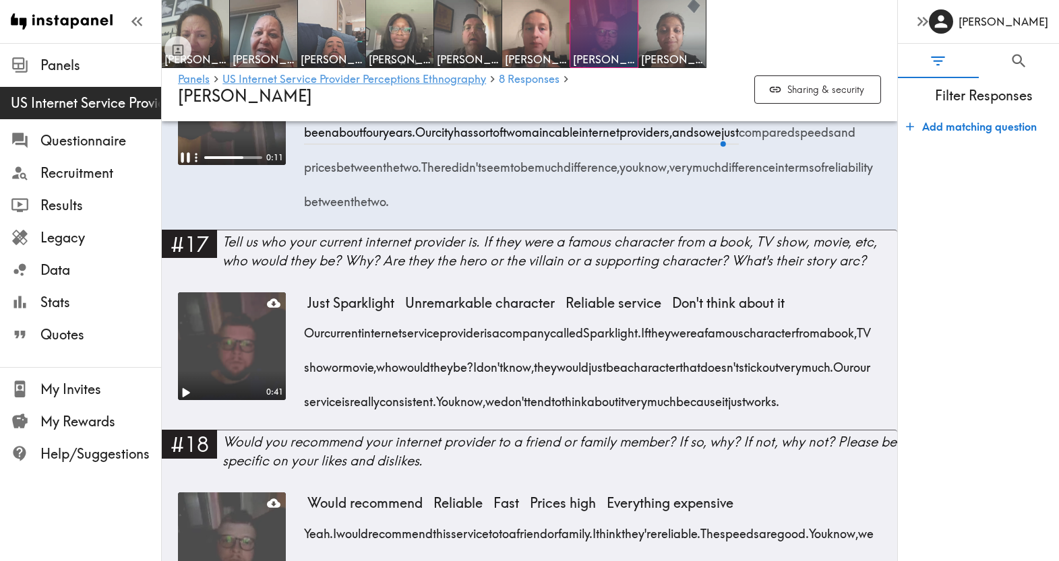
click at [187, 402] on icon "Play" at bounding box center [186, 393] width 18 height 18
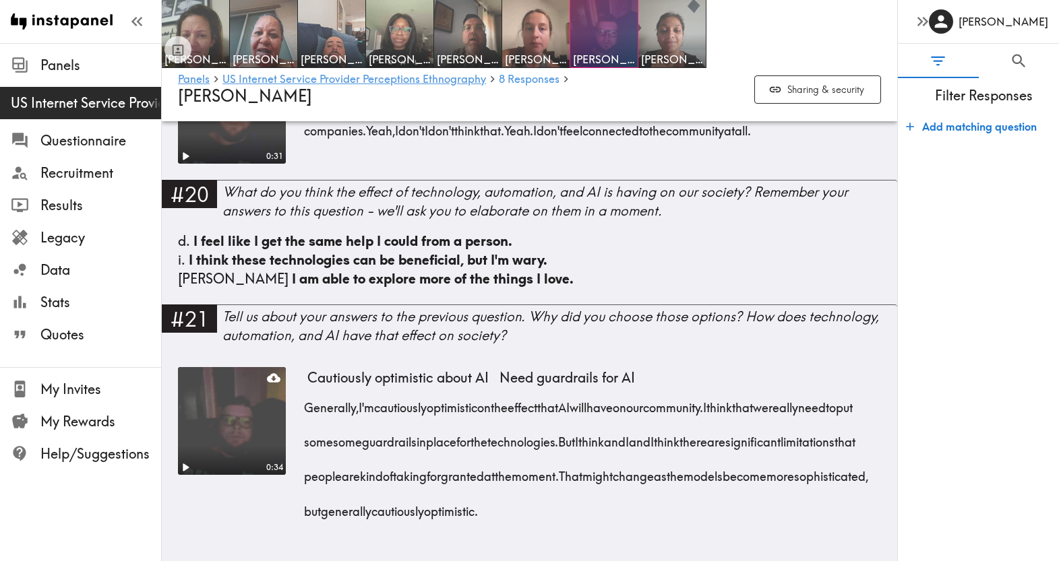
scroll to position [2912, 0]
click at [649, 29] on img at bounding box center [672, 34] width 71 height 71
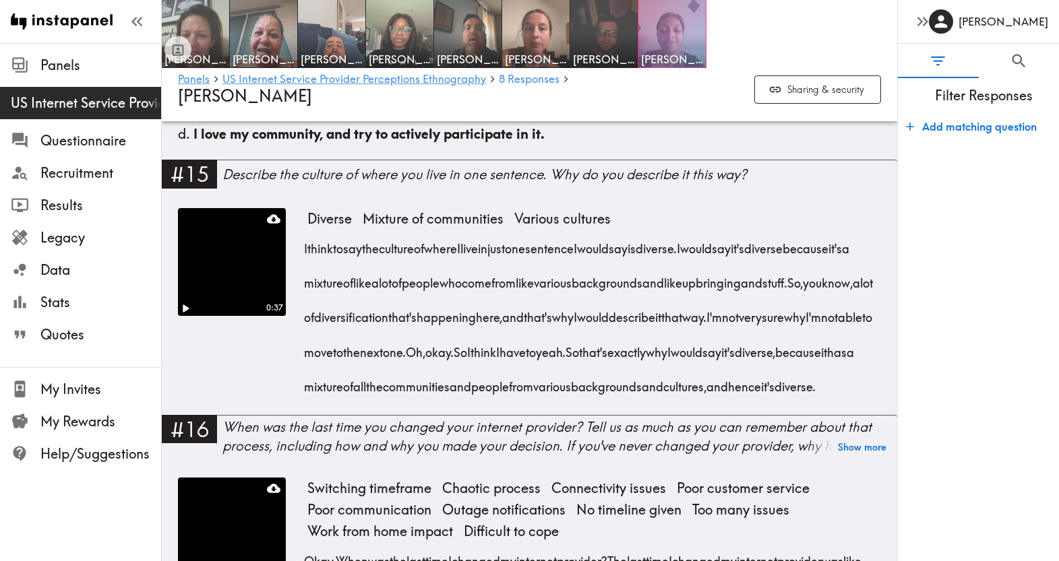
scroll to position [2121, 0]
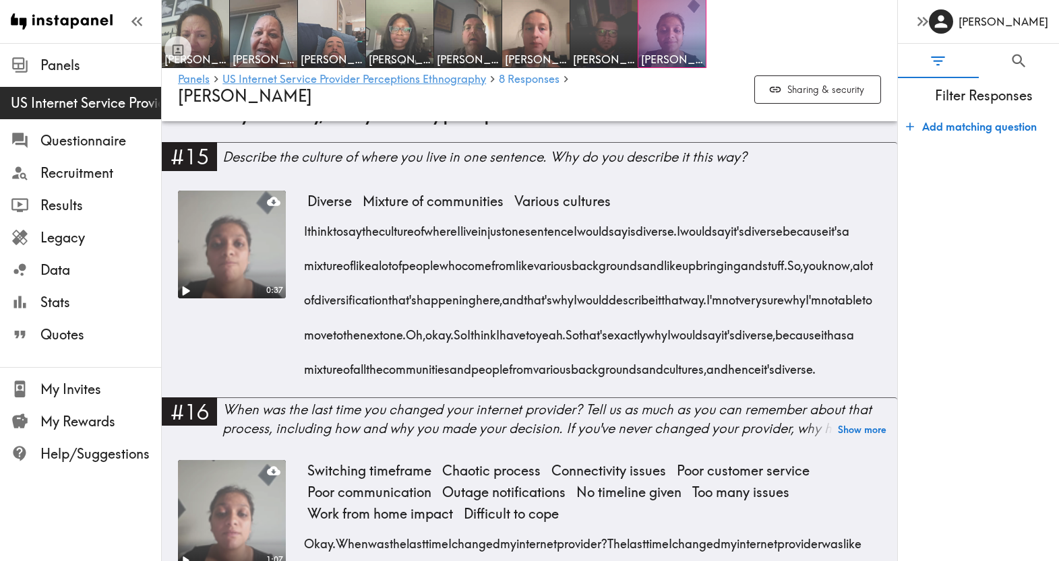
click at [185, 296] on icon "Play" at bounding box center [186, 290] width 7 height 9
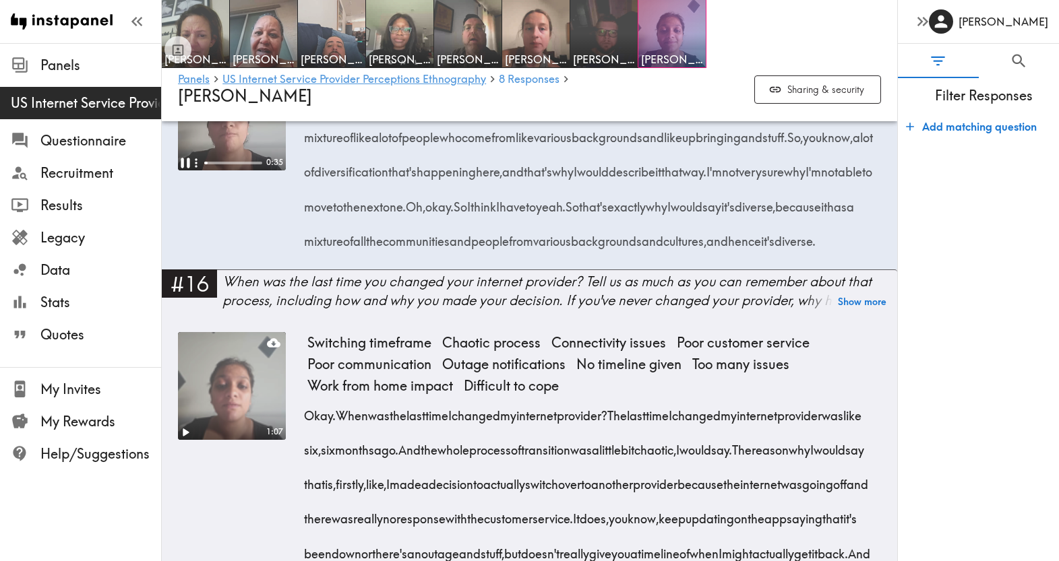
scroll to position [2251, 0]
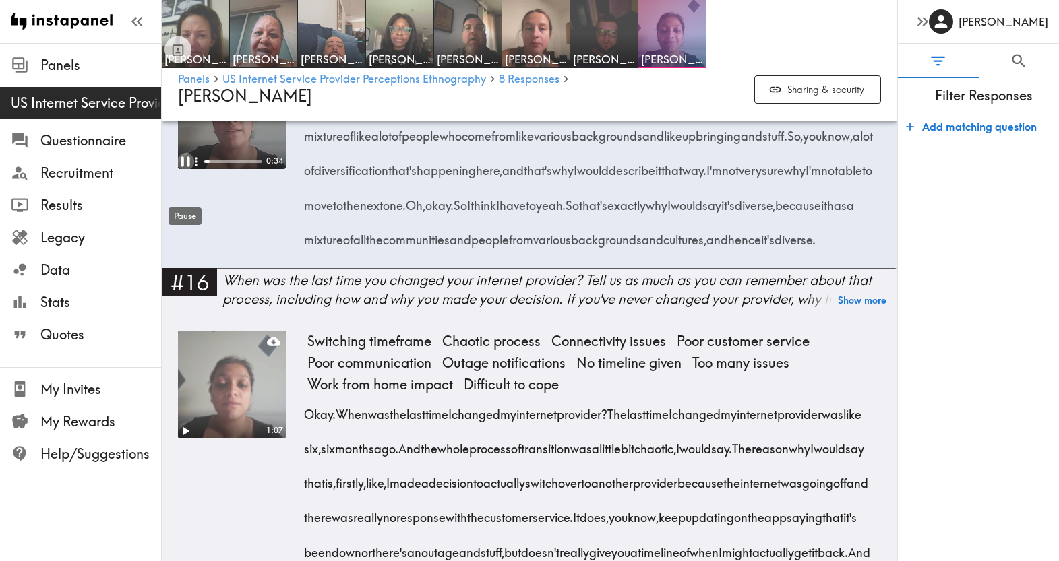
click at [184, 170] on icon "Pause" at bounding box center [186, 162] width 18 height 18
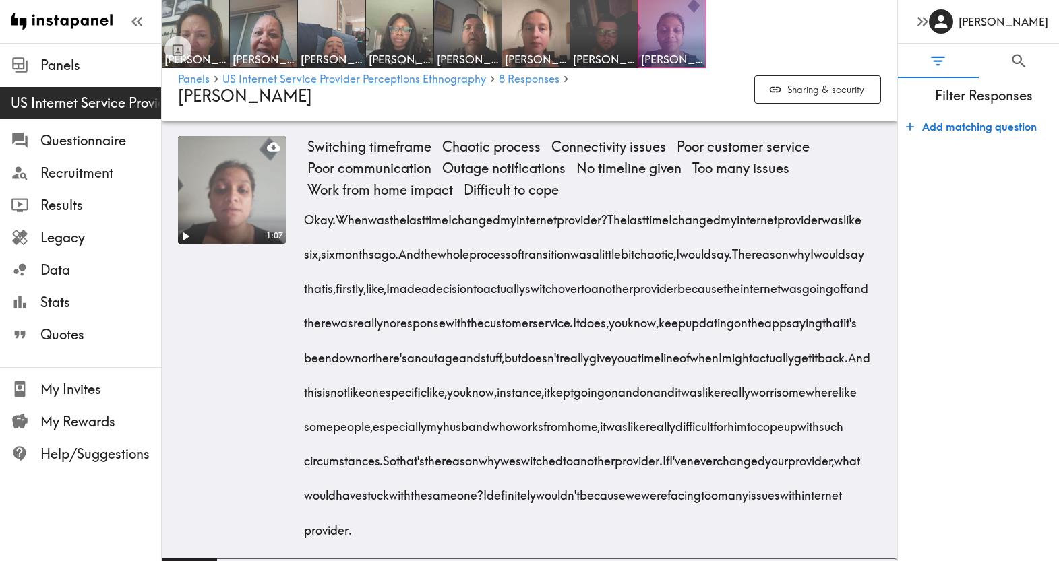
scroll to position [2443, 0]
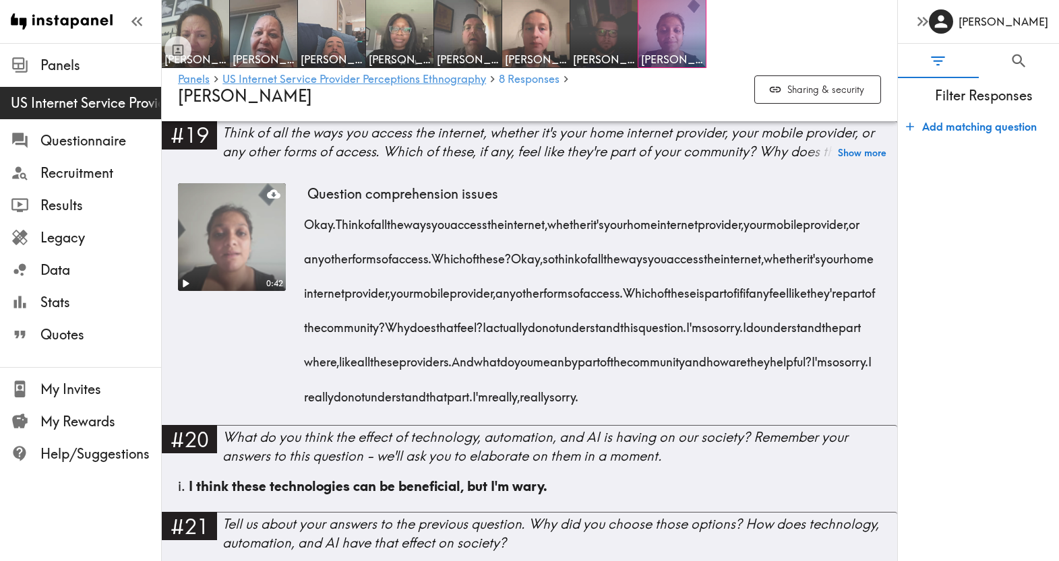
scroll to position [3390, 0]
